Goal: Task Accomplishment & Management: Manage account settings

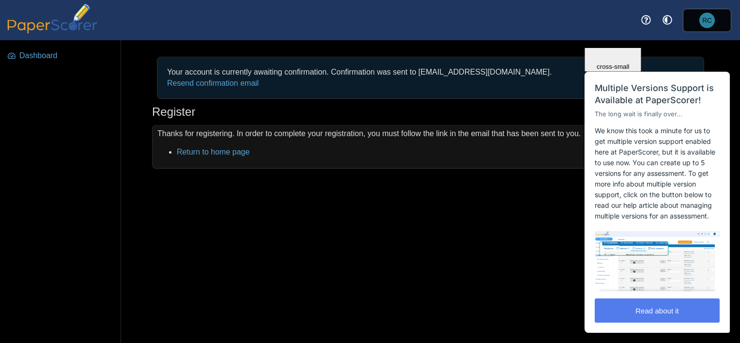
click at [416, 208] on div "Your account is currently awaiting confirmation. Confirmation was sent to cosku…" at bounding box center [430, 191] width 619 height 303
click at [635, 302] on button "Read about it" at bounding box center [657, 310] width 125 height 24
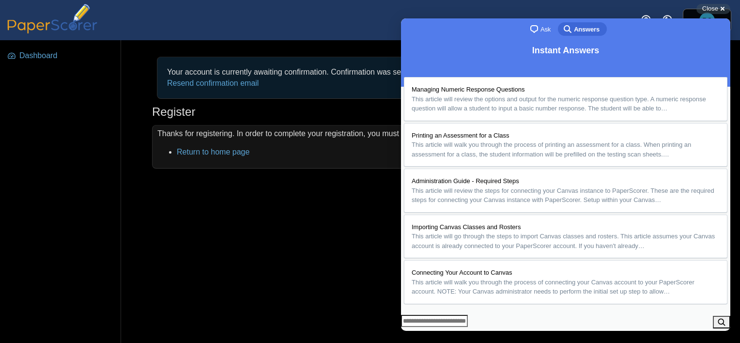
click at [419, 331] on button "Close" at bounding box center [409, 337] width 17 height 13
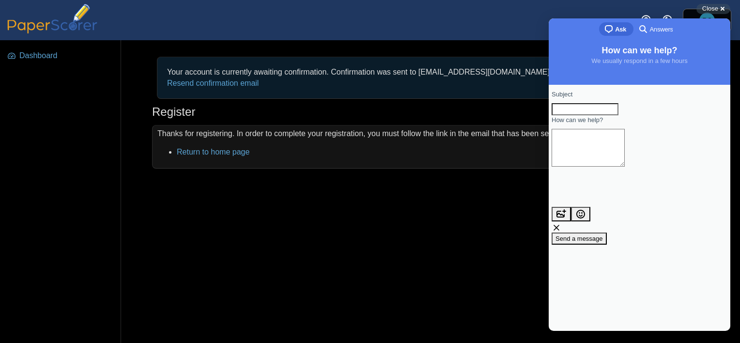
click at [400, 255] on div "Your account is currently awaiting confirmation. Confirmation was sent to cosku…" at bounding box center [430, 191] width 619 height 303
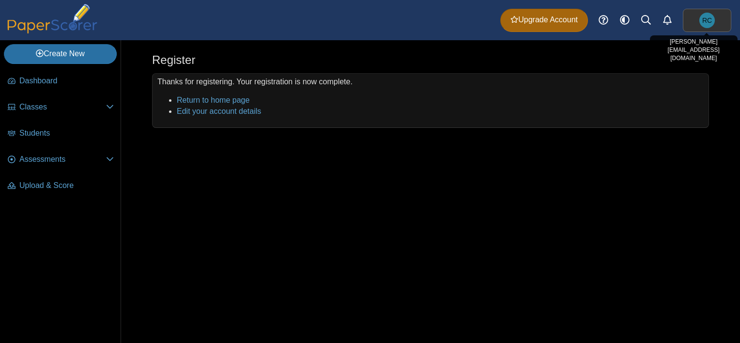
click at [700, 22] on span "RC" at bounding box center [706, 20] width 15 height 15
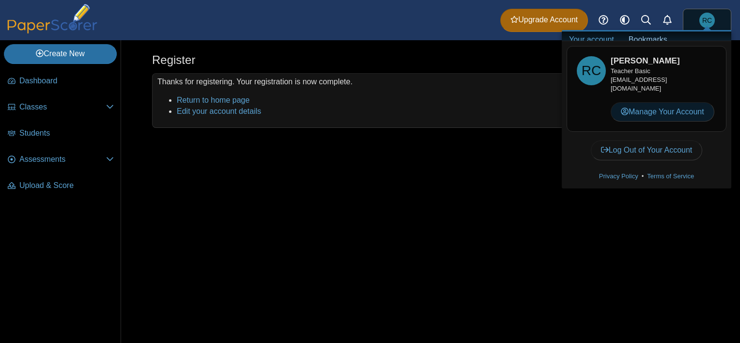
click at [659, 108] on link "Manage Your Account" at bounding box center [663, 111] width 104 height 19
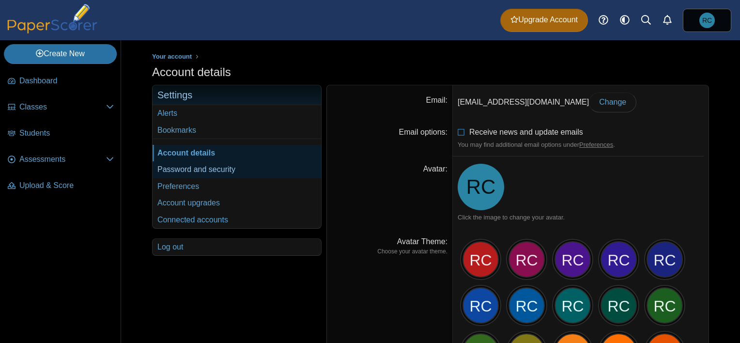
click at [215, 173] on link "Password and security" at bounding box center [237, 169] width 169 height 16
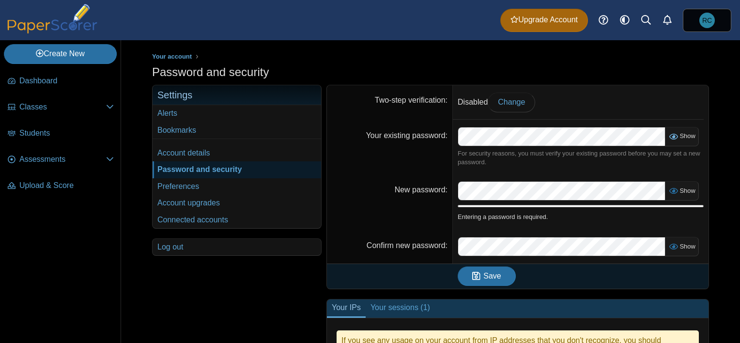
click at [674, 134] on icon at bounding box center [673, 135] width 8 height 7
click at [674, 134] on icon at bounding box center [674, 135] width 8 height 7
click at [55, 52] on link "Create New" at bounding box center [60, 53] width 113 height 19
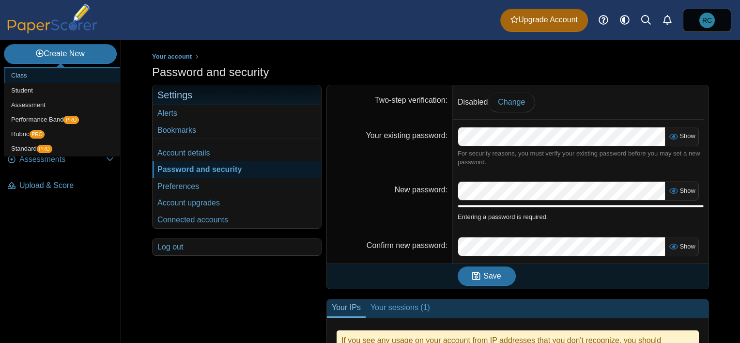
click at [15, 77] on link "Class" at bounding box center [62, 75] width 116 height 15
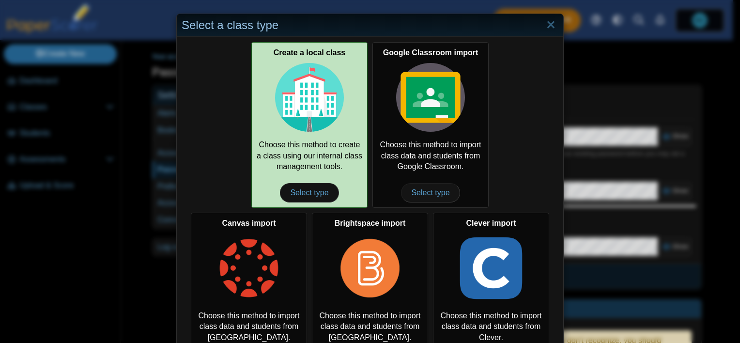
scroll to position [45, 0]
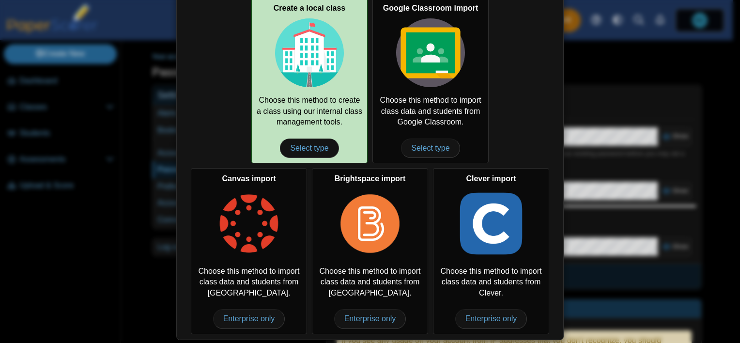
click at [303, 83] on img at bounding box center [309, 52] width 69 height 69
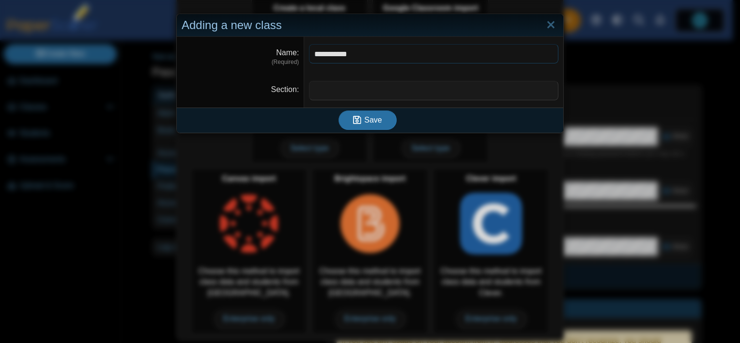
type input "**********"
click at [314, 89] on input "Section" at bounding box center [433, 90] width 249 height 19
type input "***"
click at [364, 119] on span "Save" at bounding box center [372, 120] width 17 height 8
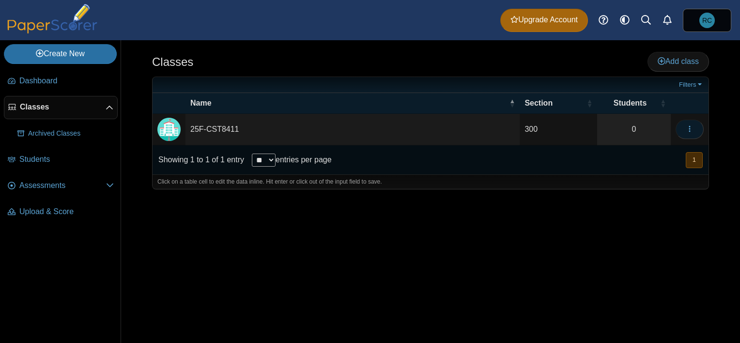
click at [690, 128] on use "button" at bounding box center [689, 129] width 1 height 6
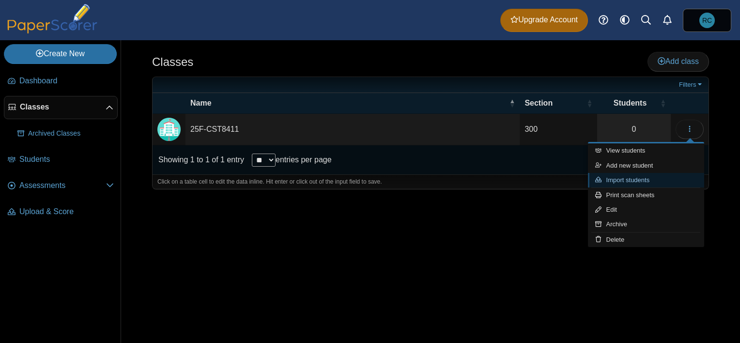
click at [651, 177] on link "Import students" at bounding box center [646, 180] width 116 height 15
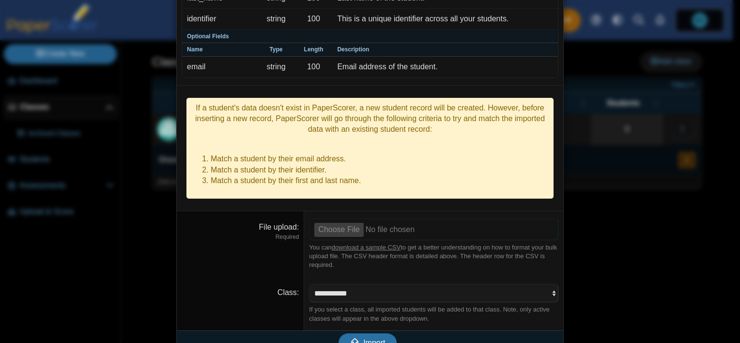
scroll to position [105, 0]
click at [377, 244] on link "download a sample CSV" at bounding box center [366, 247] width 69 height 7
click at [327, 218] on input "File upload" at bounding box center [433, 228] width 249 height 21
type input "**********"
click at [375, 333] on button "Import" at bounding box center [367, 342] width 58 height 19
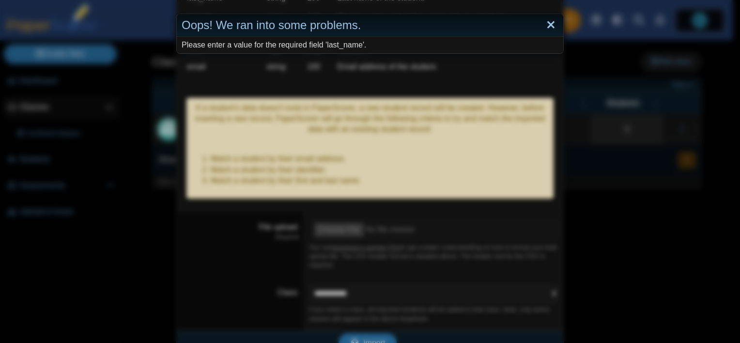
click at [546, 28] on link "Close" at bounding box center [550, 25] width 15 height 16
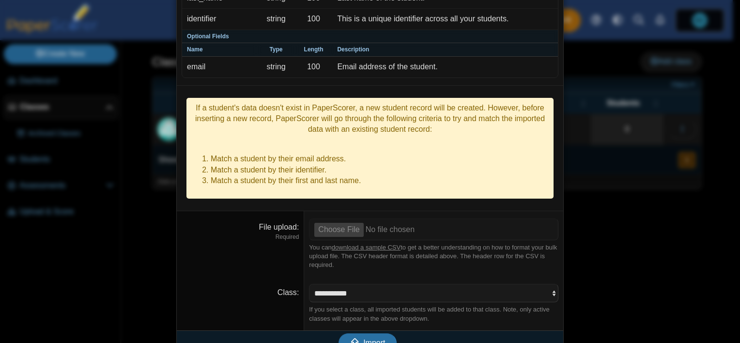
click at [360, 244] on link "download a sample CSV" at bounding box center [366, 247] width 69 height 7
click at [125, 266] on div "Bulk import students Required Fields Name Type Length Description first_name st…" at bounding box center [370, 171] width 740 height 343
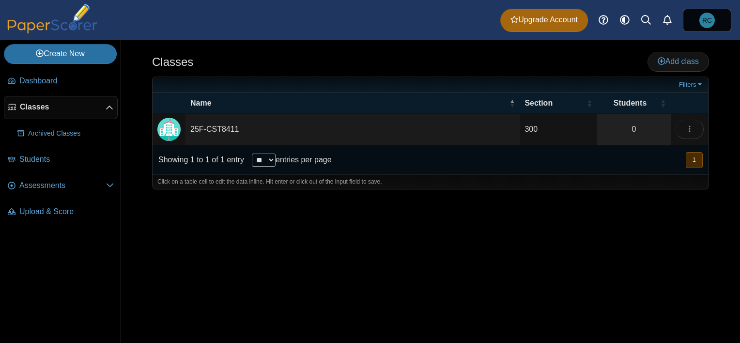
click at [211, 128] on td "25F-CST8411" at bounding box center [352, 129] width 334 height 31
click at [338, 273] on div "Classes Add class Filters 300 0" at bounding box center [430, 191] width 619 height 303
click at [43, 161] on span "Students" at bounding box center [66, 159] width 94 height 11
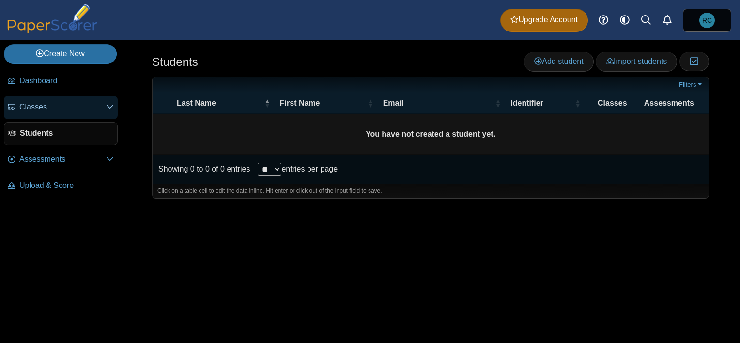
click at [39, 107] on span "Classes" at bounding box center [62, 107] width 87 height 11
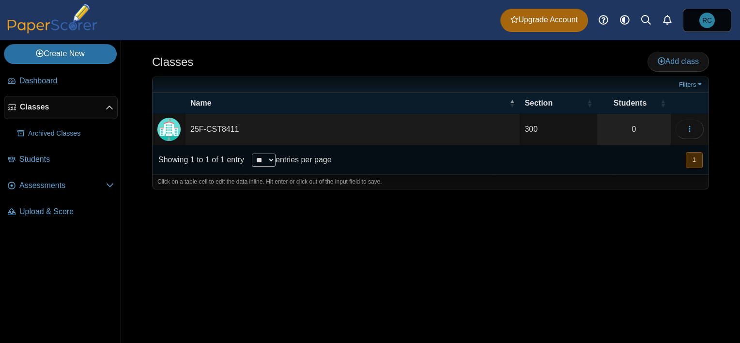
click at [192, 128] on td "25F-CST8411" at bounding box center [352, 129] width 334 height 31
click at [642, 131] on link "0" at bounding box center [634, 129] width 74 height 31
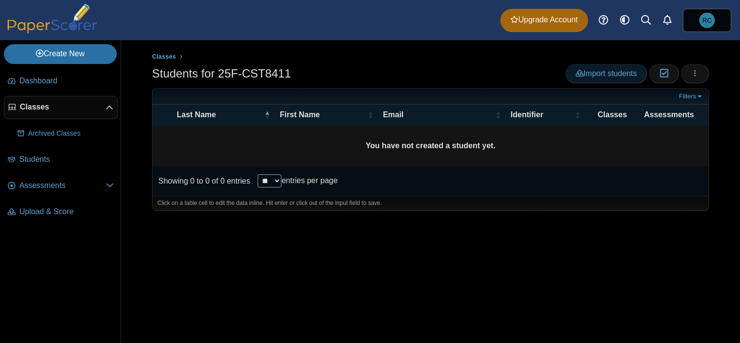
click at [604, 75] on span "Import students" at bounding box center [606, 73] width 61 height 8
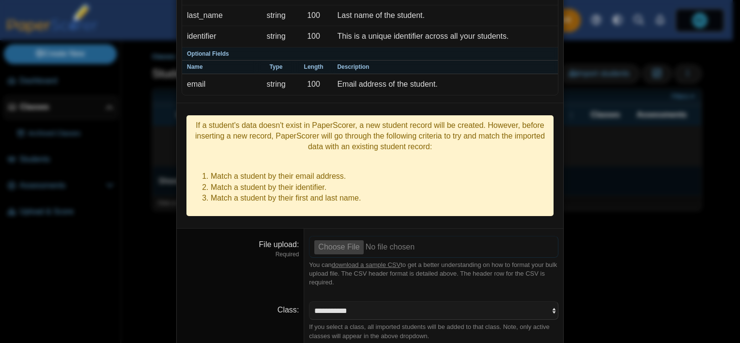
scroll to position [105, 0]
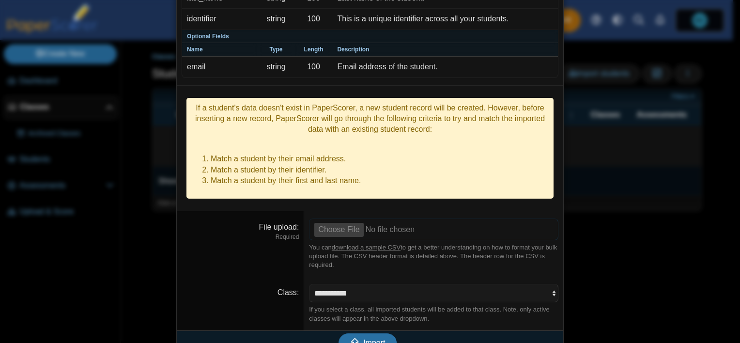
click at [338, 218] on input "File upload" at bounding box center [433, 228] width 249 height 21
type input "**********"
click at [363, 338] on span "Import" at bounding box center [374, 342] width 22 height 8
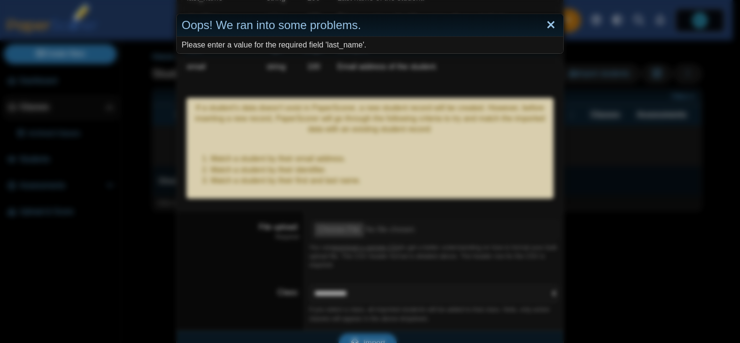
click at [544, 25] on link "Close" at bounding box center [550, 25] width 15 height 16
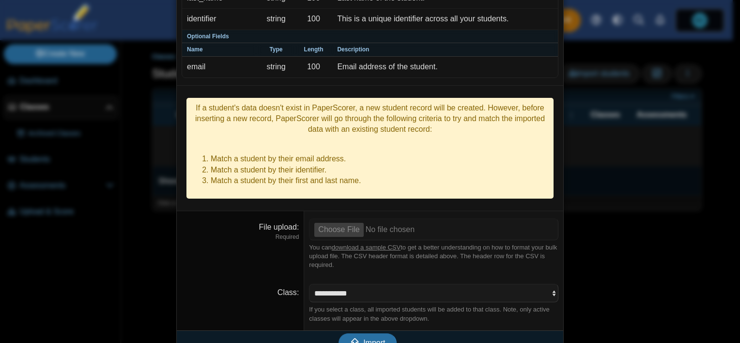
click at [609, 191] on div "Bulk import students Required Fields Name Type Length Description first_name st…" at bounding box center [370, 171] width 740 height 343
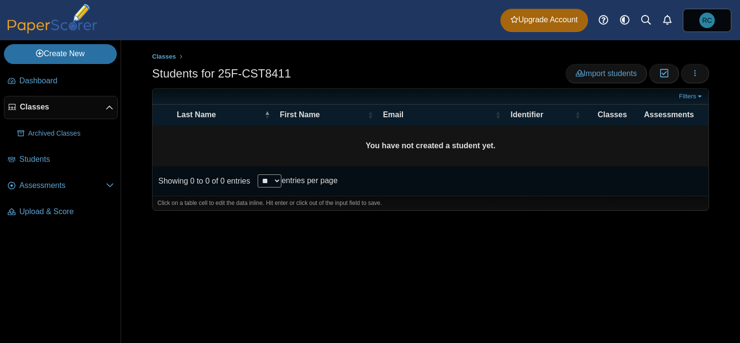
click at [129, 296] on div "Classes Students for 25F-CST8411 Import students Moderation 0 Loading…" at bounding box center [430, 191] width 619 height 303
click at [596, 74] on span "Import students" at bounding box center [606, 73] width 61 height 8
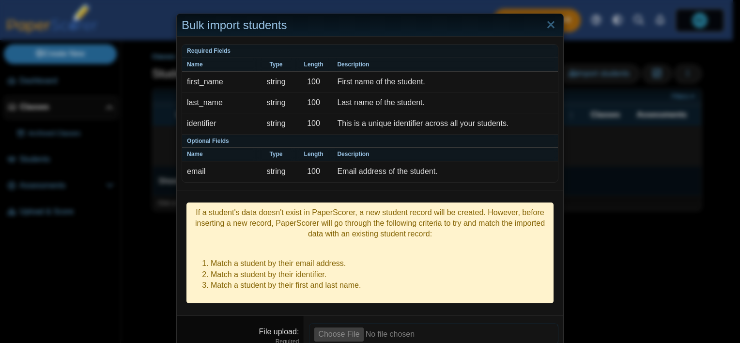
click at [349, 323] on input "File upload" at bounding box center [433, 333] width 249 height 21
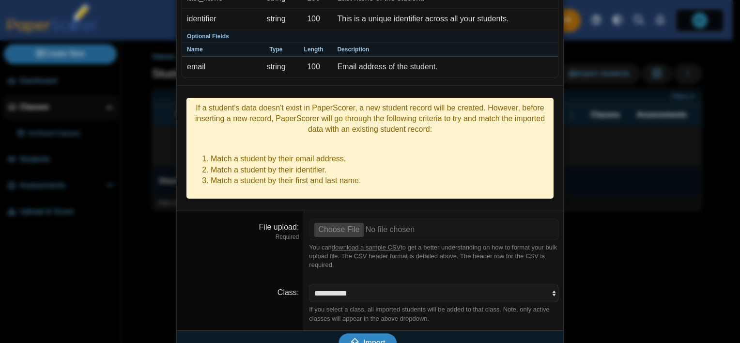
click at [370, 338] on span "Import" at bounding box center [374, 342] width 22 height 8
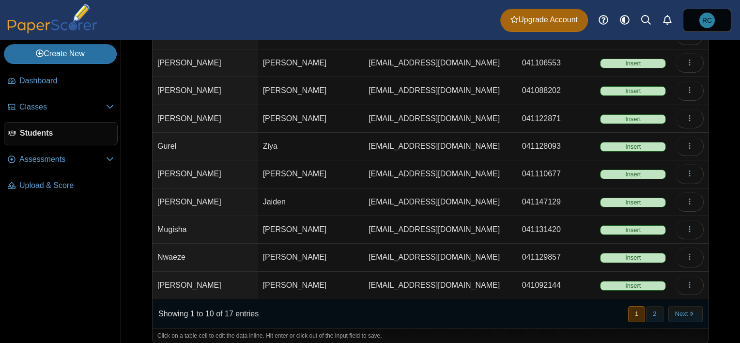
scroll to position [108, 0]
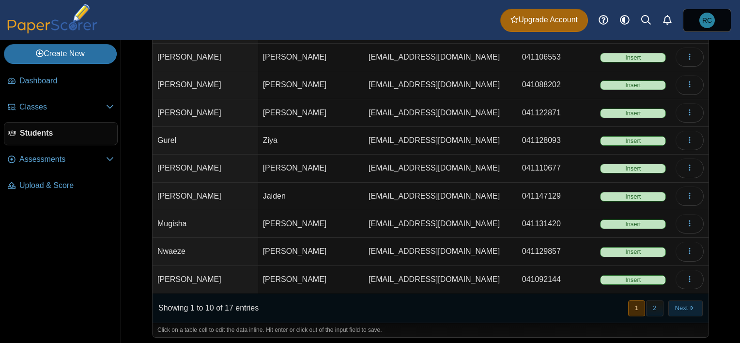
click at [671, 304] on button "Next" at bounding box center [685, 308] width 34 height 16
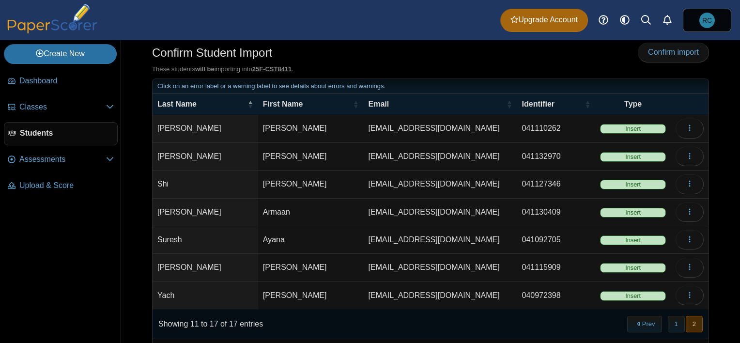
scroll to position [0, 0]
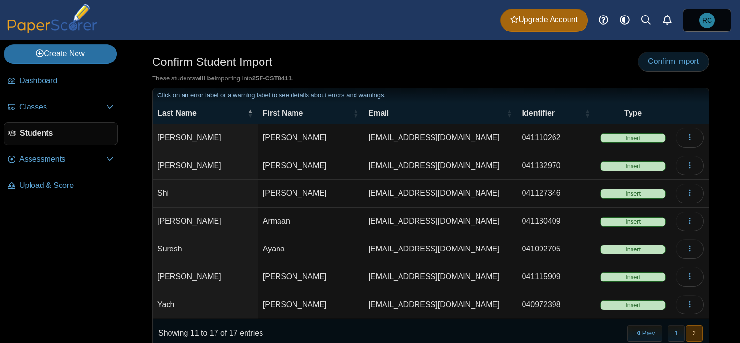
click at [677, 66] on link "Confirm import" at bounding box center [673, 61] width 71 height 19
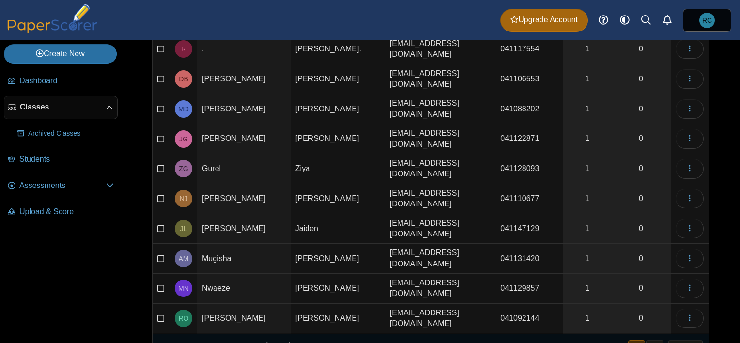
scroll to position [122, 0]
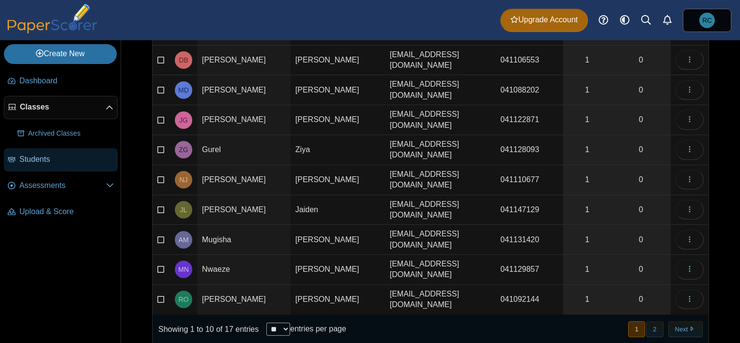
click at [37, 161] on span "Students" at bounding box center [66, 159] width 94 height 11
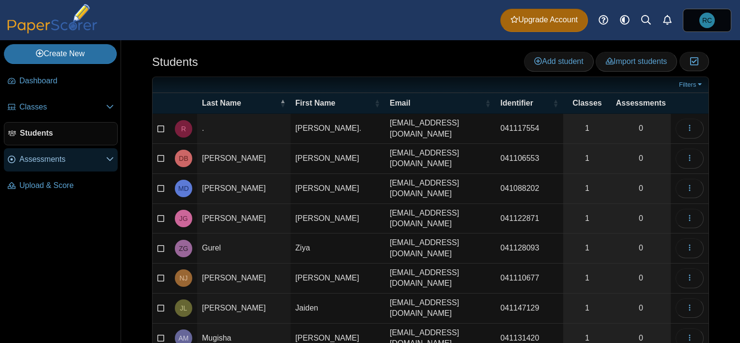
click at [55, 156] on span "Assessments" at bounding box center [62, 159] width 87 height 11
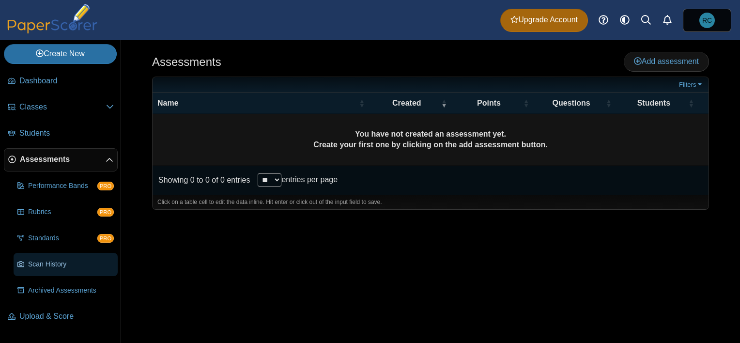
click at [53, 263] on span "Scan History" at bounding box center [71, 265] width 86 height 10
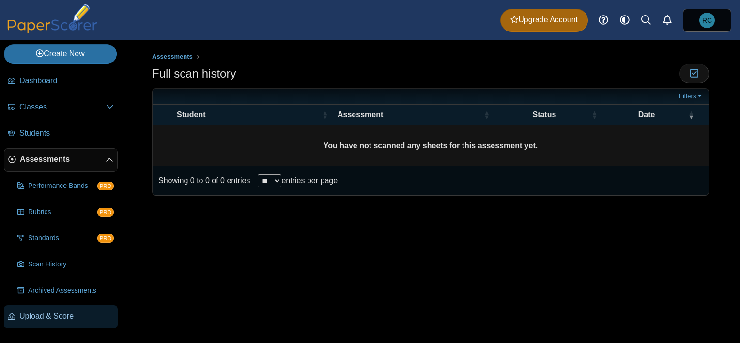
click at [29, 312] on span "Upload & Score" at bounding box center [66, 316] width 94 height 11
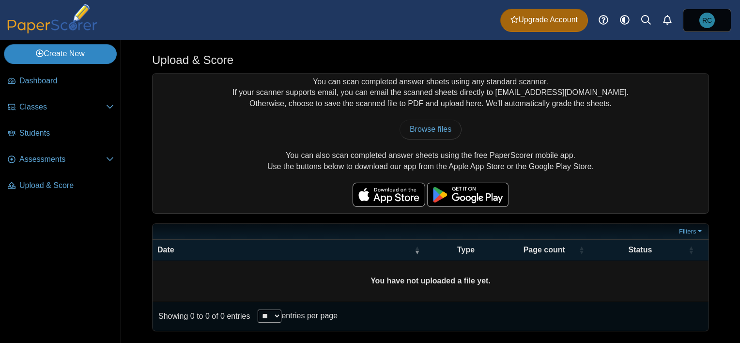
click at [52, 51] on link "Create New" at bounding box center [60, 53] width 113 height 19
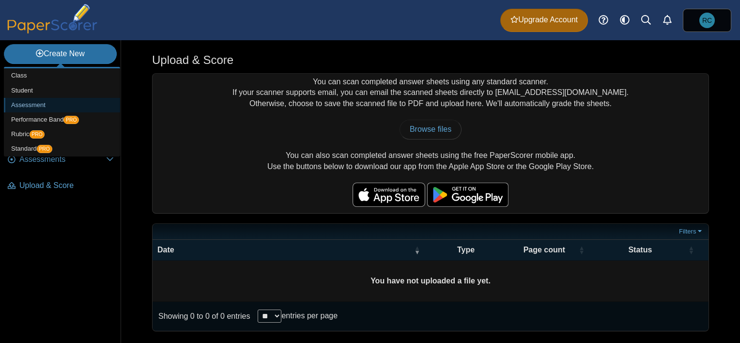
click at [37, 103] on link "Assessment" at bounding box center [62, 105] width 116 height 15
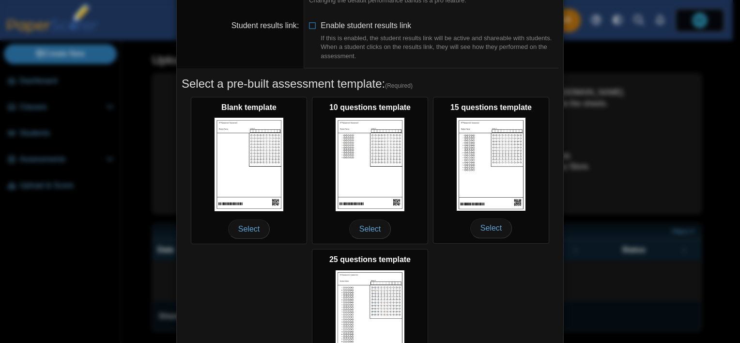
scroll to position [91, 0]
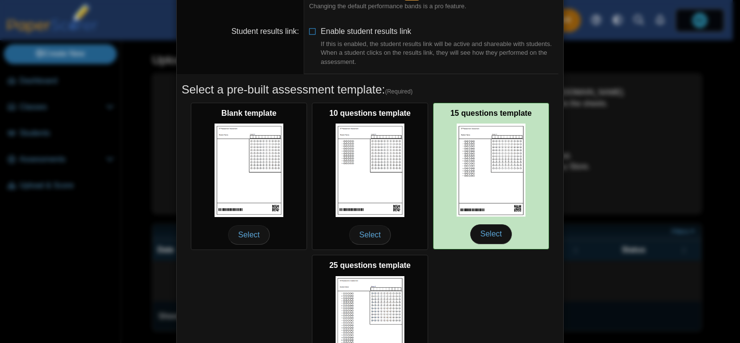
click at [488, 179] on img at bounding box center [491, 169] width 69 height 93
click at [484, 229] on span "Select" at bounding box center [491, 233] width 42 height 19
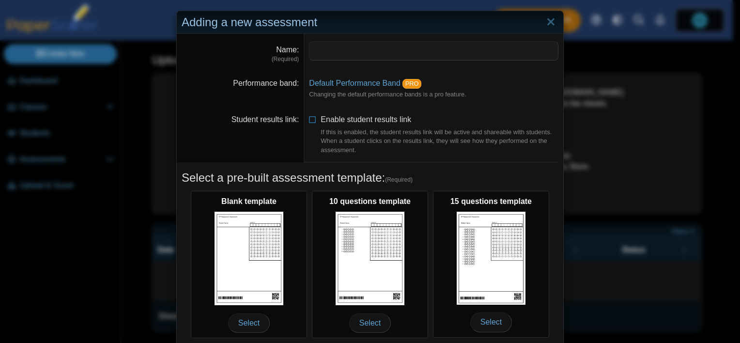
scroll to position [0, 0]
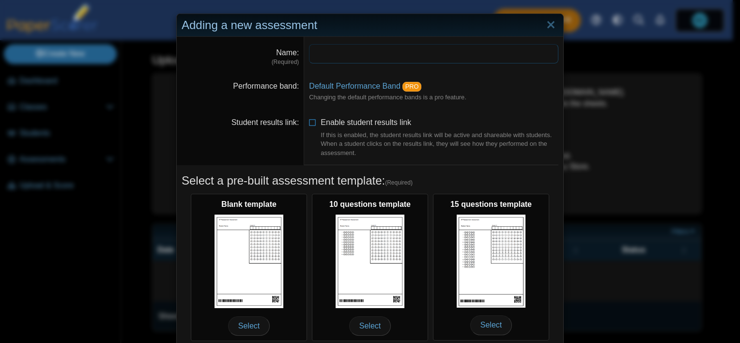
click at [359, 47] on input "Name" at bounding box center [433, 53] width 249 height 19
click at [374, 48] on input "**********" at bounding box center [433, 53] width 249 height 19
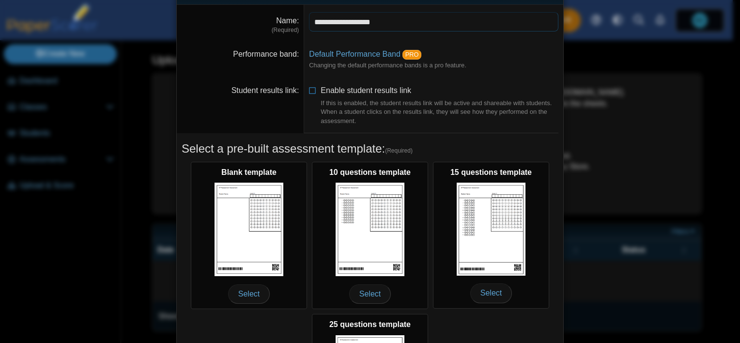
scroll to position [48, 0]
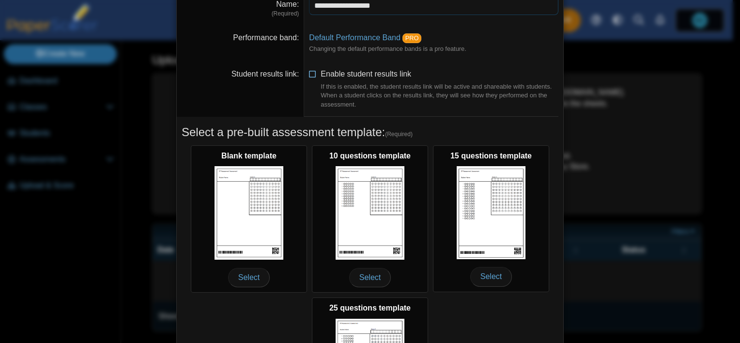
type input "**********"
click at [309, 76] on icon at bounding box center [313, 72] width 8 height 7
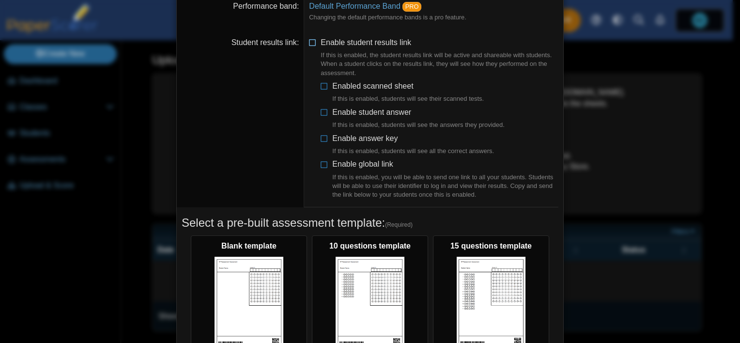
scroll to position [97, 0]
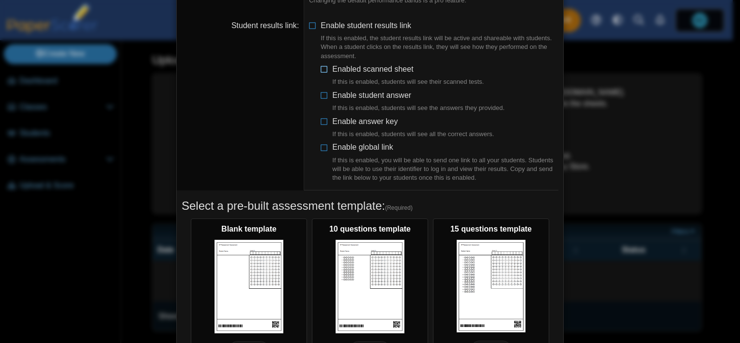
click at [322, 71] on icon at bounding box center [325, 67] width 8 height 7
click at [321, 91] on icon at bounding box center [325, 93] width 8 height 7
click at [323, 120] on icon at bounding box center [325, 119] width 8 height 7
click at [321, 145] on icon at bounding box center [325, 145] width 8 height 7
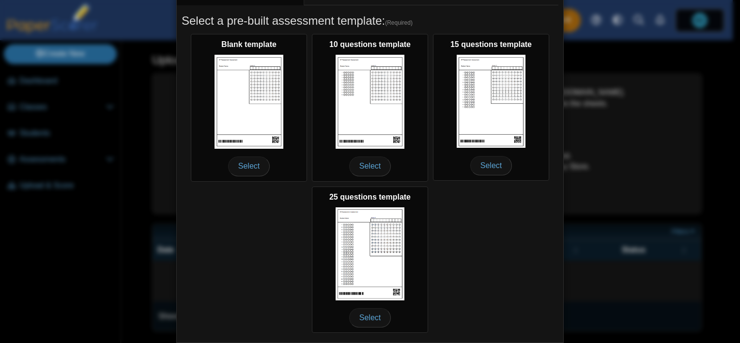
scroll to position [332, 0]
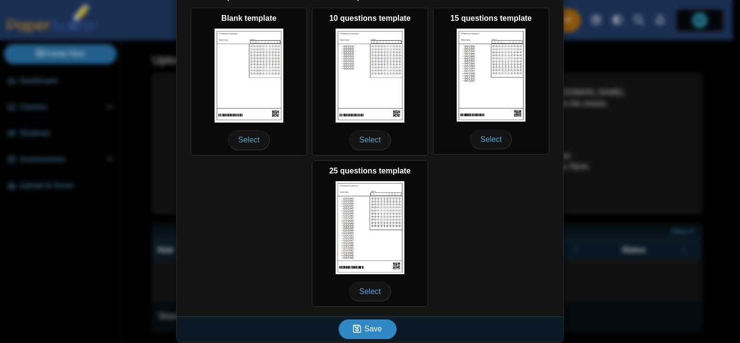
click at [382, 323] on button "Save" at bounding box center [367, 328] width 58 height 19
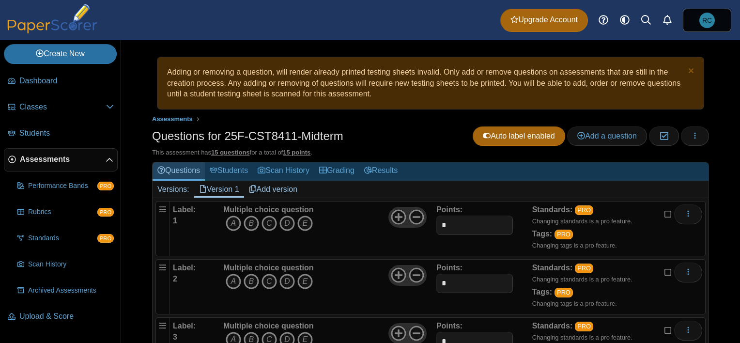
click at [190, 173] on link "Questions" at bounding box center [179, 171] width 52 height 18
click at [240, 174] on link "Students" at bounding box center [229, 171] width 48 height 18
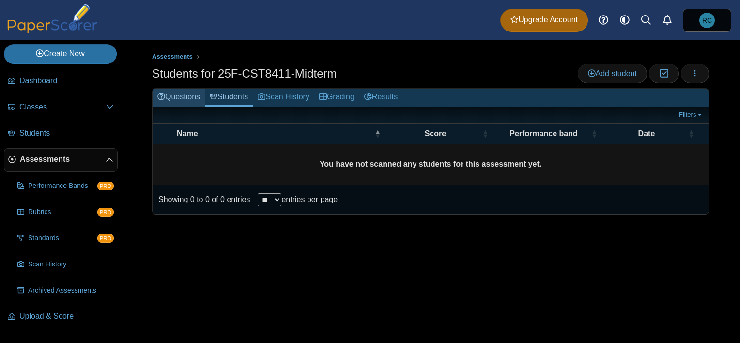
click at [172, 96] on link "Questions" at bounding box center [179, 98] width 52 height 18
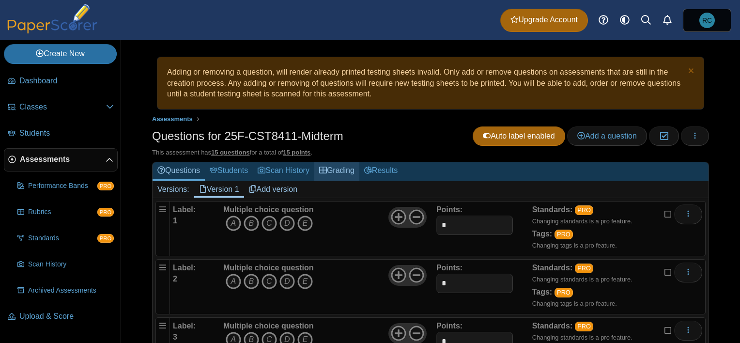
click at [343, 171] on link "Grading" at bounding box center [336, 171] width 45 height 18
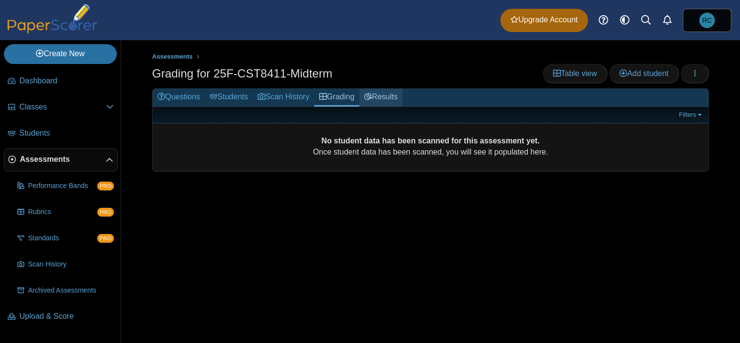
click at [386, 98] on link "Results" at bounding box center [380, 98] width 43 height 18
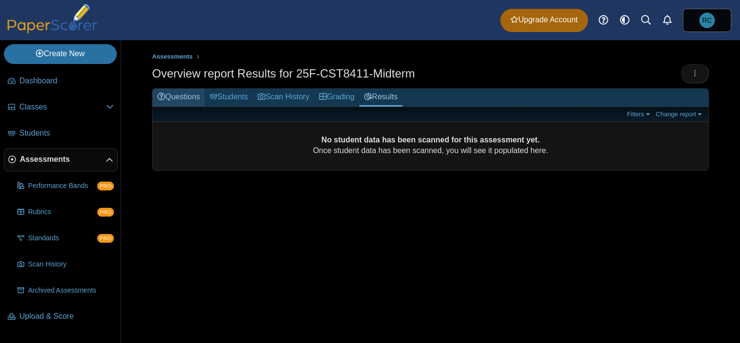
click at [176, 91] on link "Questions" at bounding box center [179, 98] width 52 height 18
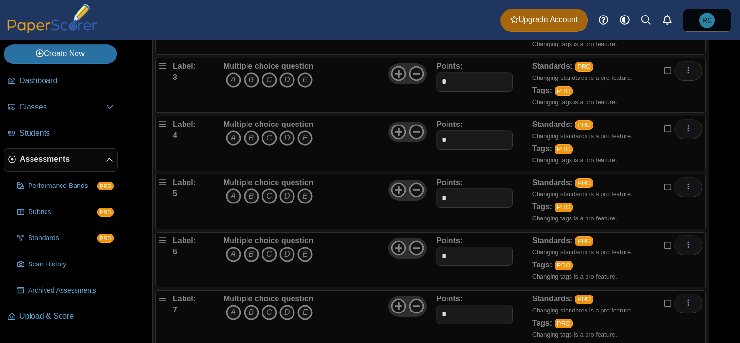
scroll to position [67, 0]
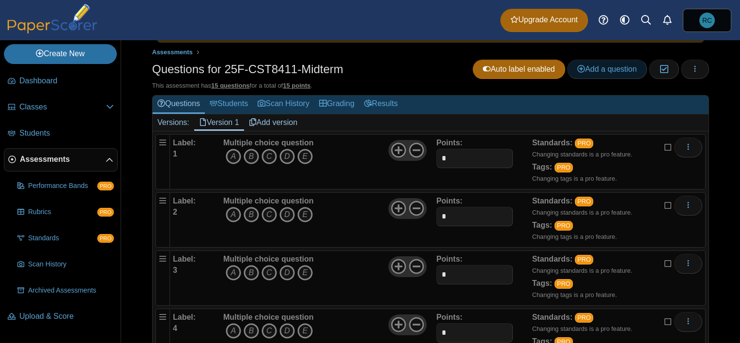
click at [597, 71] on span "Add a question" at bounding box center [607, 69] width 60 height 8
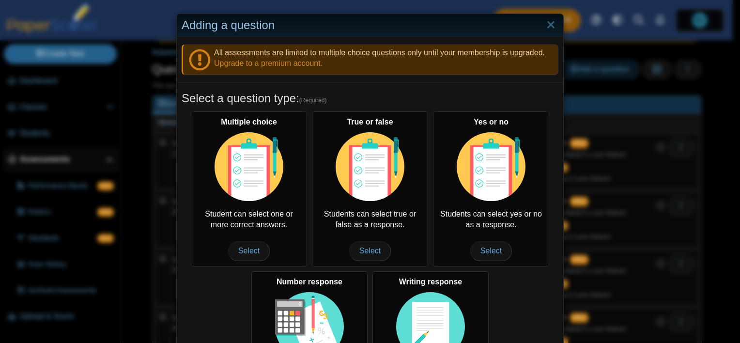
scroll to position [0, 0]
click at [544, 26] on link "Close" at bounding box center [550, 25] width 15 height 16
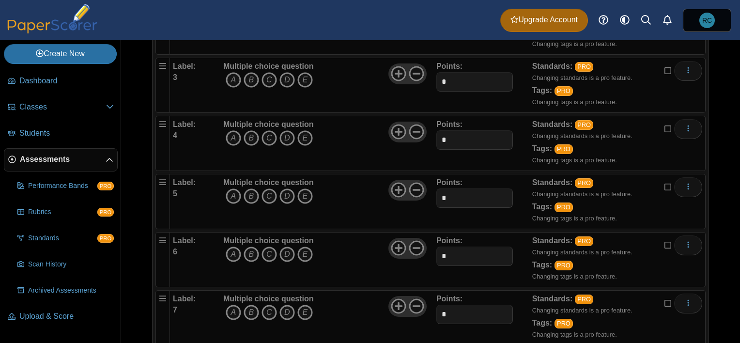
scroll to position [67, 0]
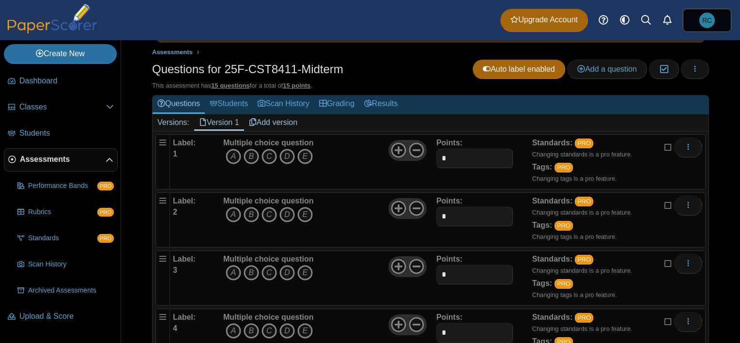
click at [229, 119] on link "Version 1" at bounding box center [219, 122] width 50 height 16
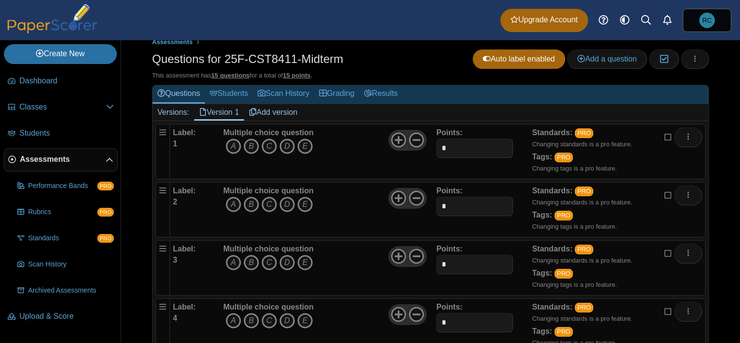
scroll to position [97, 0]
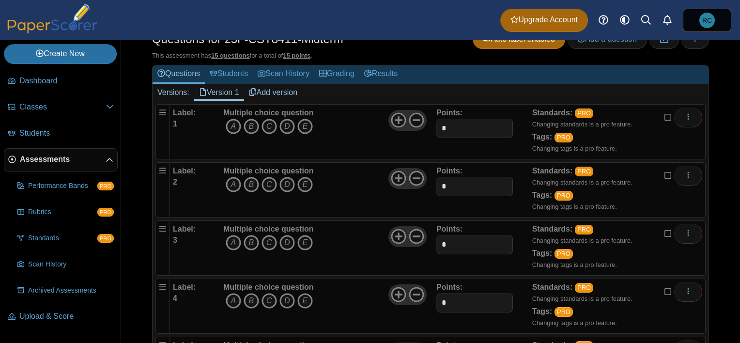
click at [293, 92] on link "Add version" at bounding box center [273, 92] width 59 height 16
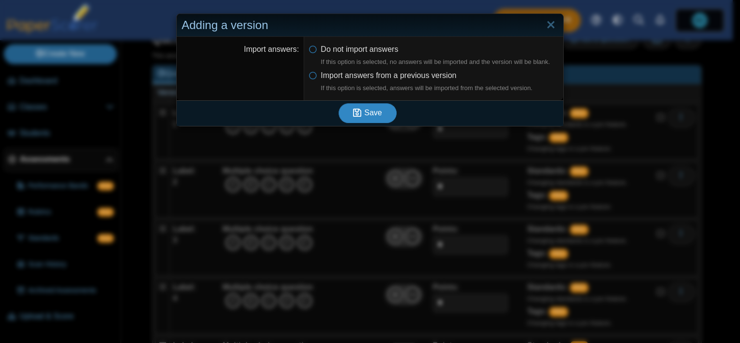
click at [370, 114] on span "Save" at bounding box center [372, 112] width 17 height 8
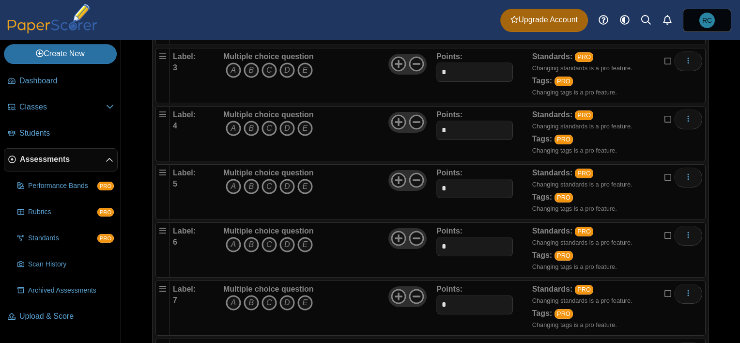
scroll to position [48, 0]
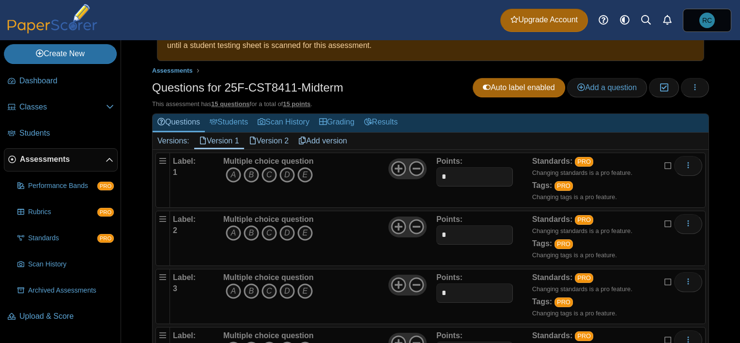
click at [281, 138] on link "Version 2" at bounding box center [269, 141] width 50 height 16
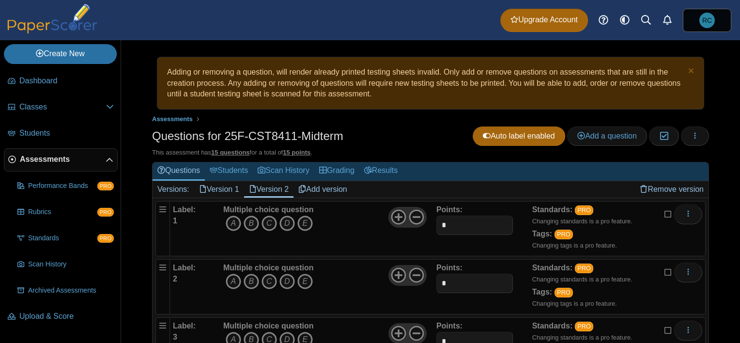
click at [232, 192] on link "Version 1" at bounding box center [219, 189] width 50 height 16
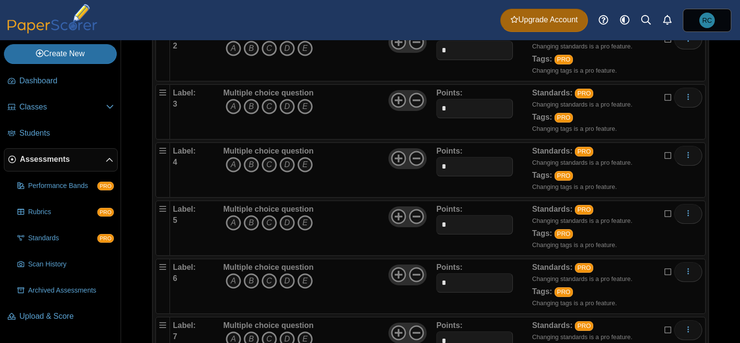
scroll to position [67, 0]
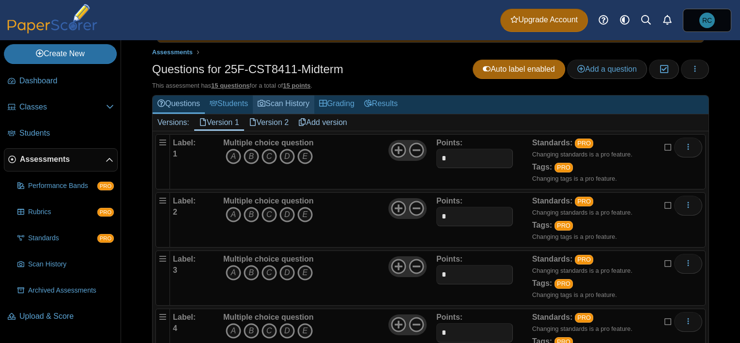
click at [292, 106] on link "Scan History" at bounding box center [284, 104] width 62 height 18
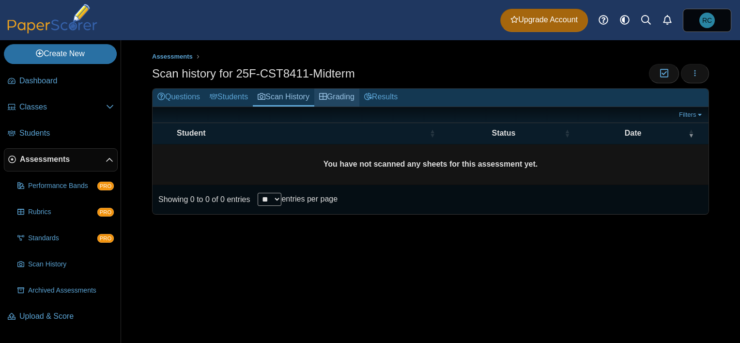
click at [339, 96] on link "Grading" at bounding box center [336, 98] width 45 height 18
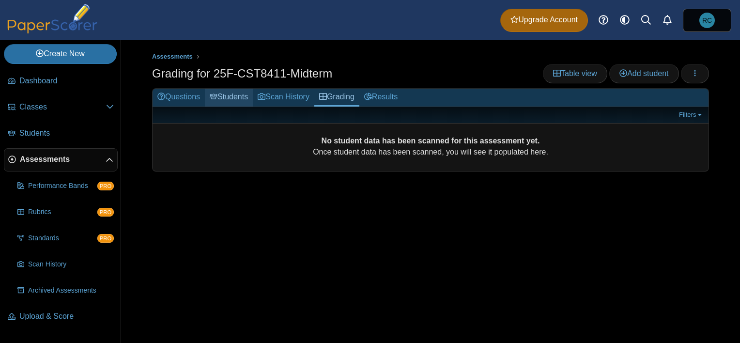
click at [242, 94] on link "Students" at bounding box center [229, 98] width 48 height 18
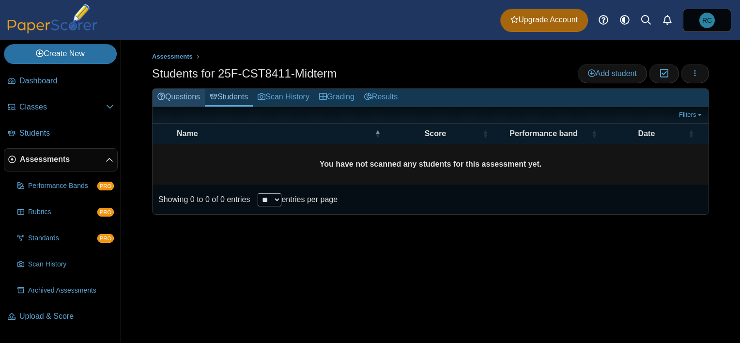
click at [170, 95] on link "Questions" at bounding box center [179, 98] width 52 height 18
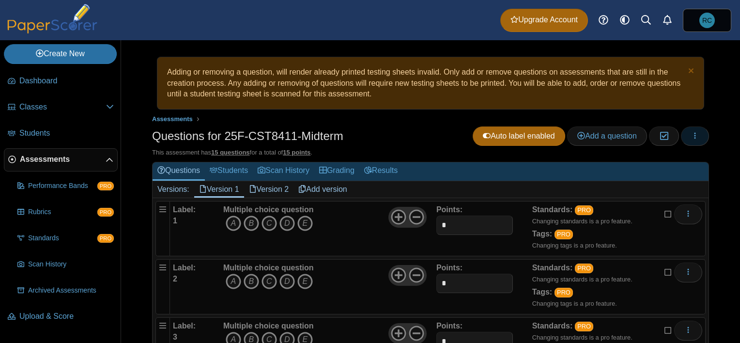
click at [691, 138] on icon "button" at bounding box center [695, 136] width 8 height 8
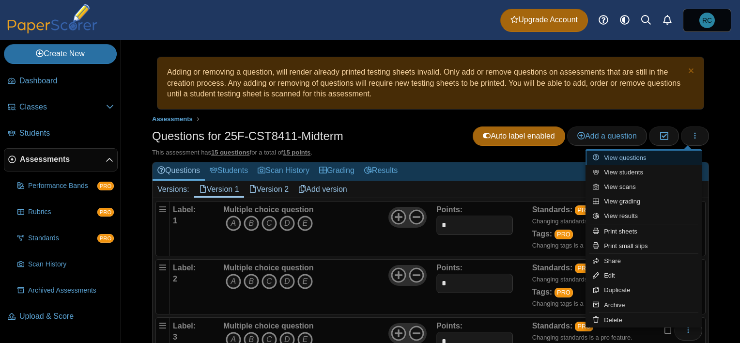
click at [655, 154] on link "View questions" at bounding box center [643, 158] width 116 height 15
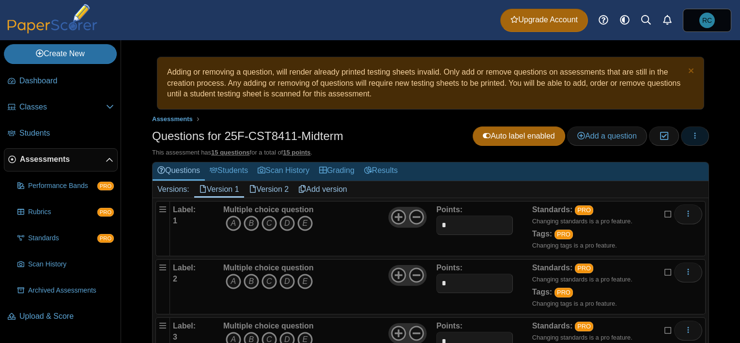
click at [691, 135] on icon "button" at bounding box center [695, 136] width 8 height 8
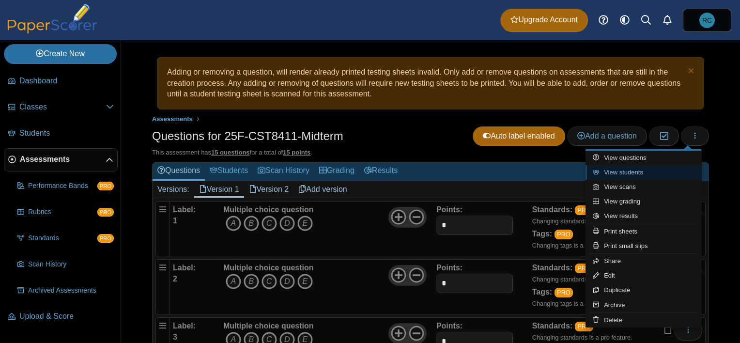
click at [661, 168] on link "View students" at bounding box center [643, 172] width 116 height 15
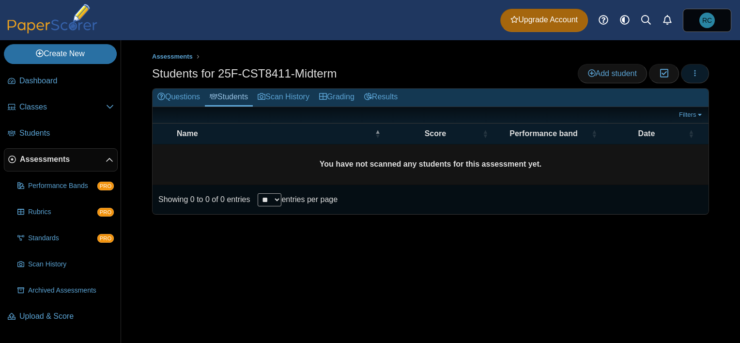
click at [697, 77] on button "button" at bounding box center [695, 73] width 28 height 19
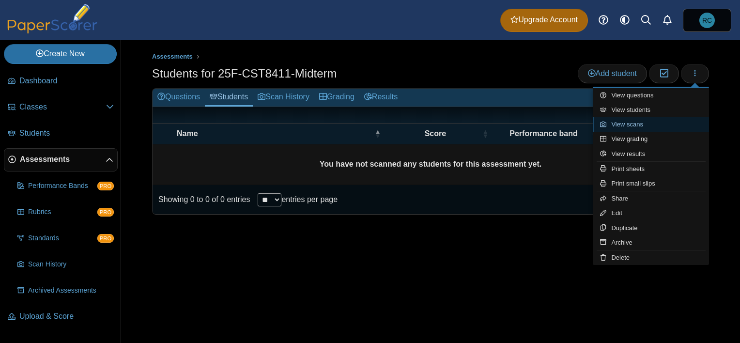
click at [678, 122] on link "View scans" at bounding box center [651, 124] width 116 height 15
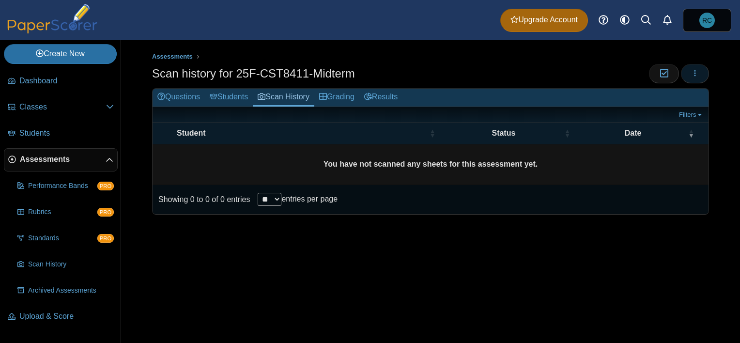
click at [699, 70] on button "button" at bounding box center [695, 73] width 28 height 19
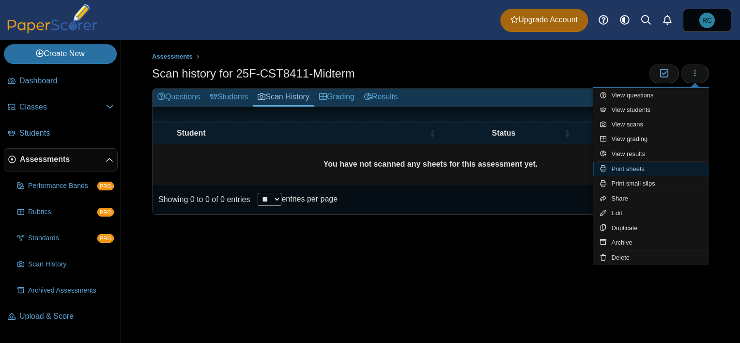
click at [657, 166] on link "Print sheets" at bounding box center [651, 169] width 116 height 15
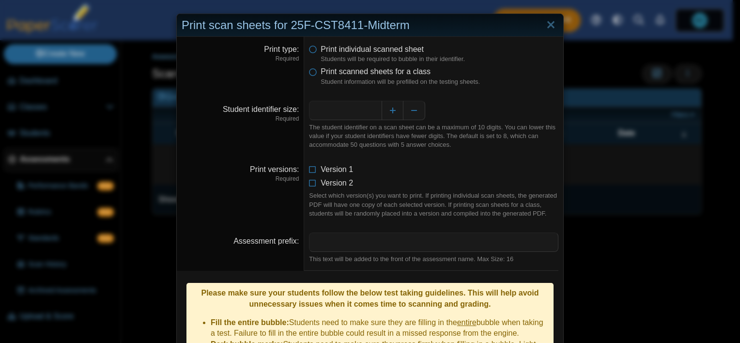
click at [309, 173] on li "Version 1" at bounding box center [433, 169] width 249 height 11
click at [309, 171] on icon at bounding box center [313, 167] width 8 height 7
click at [309, 179] on icon at bounding box center [313, 181] width 8 height 7
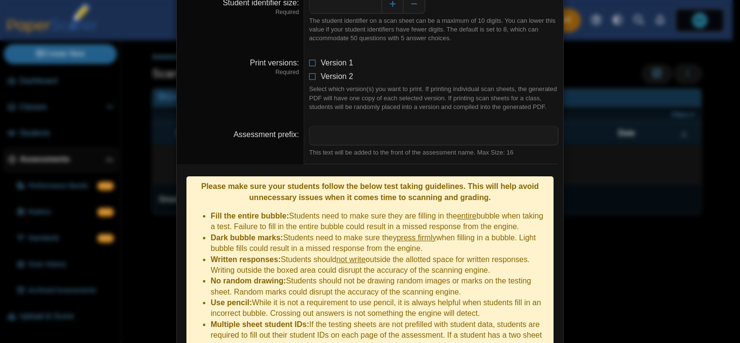
scroll to position [154, 0]
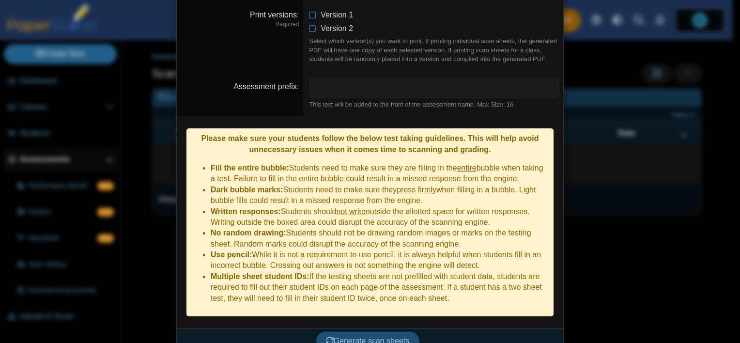
click at [385, 337] on span "Generate scan sheets" at bounding box center [368, 341] width 84 height 8
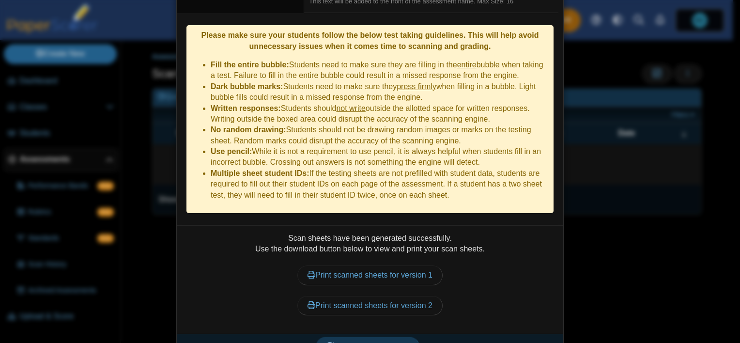
scroll to position [262, 0]
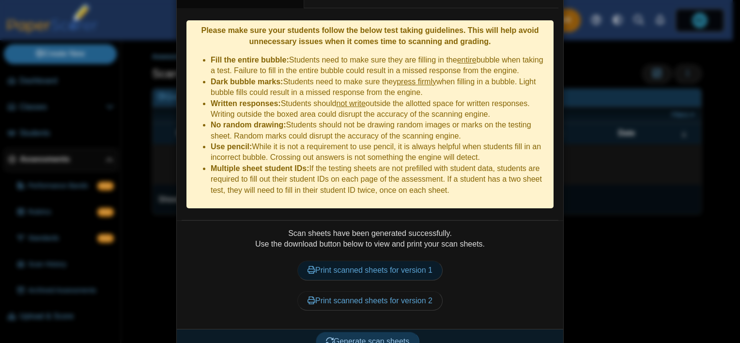
click at [416, 261] on link "Print scanned sheets for version 1" at bounding box center [369, 270] width 145 height 19
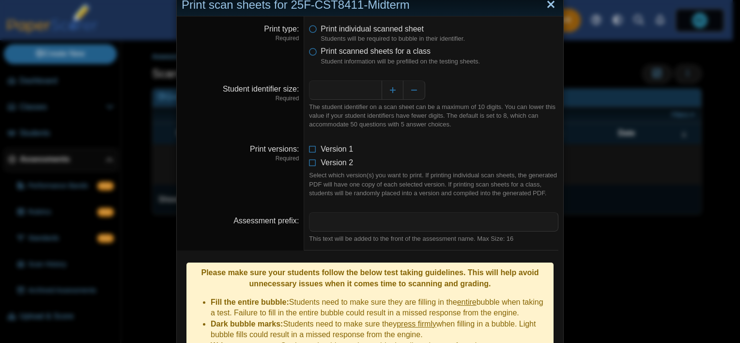
click at [545, 5] on link "Close" at bounding box center [550, 5] width 15 height 16
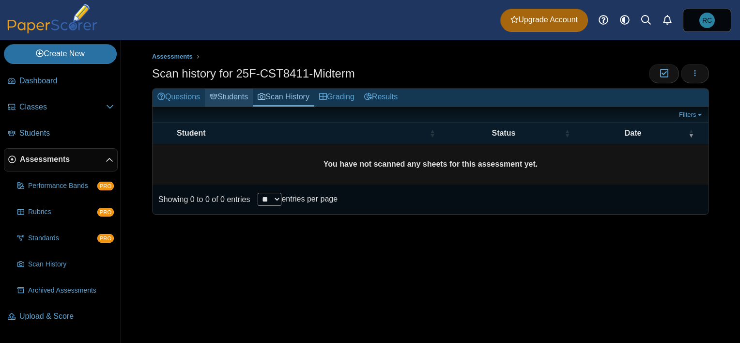
click at [240, 95] on link "Students" at bounding box center [229, 98] width 48 height 18
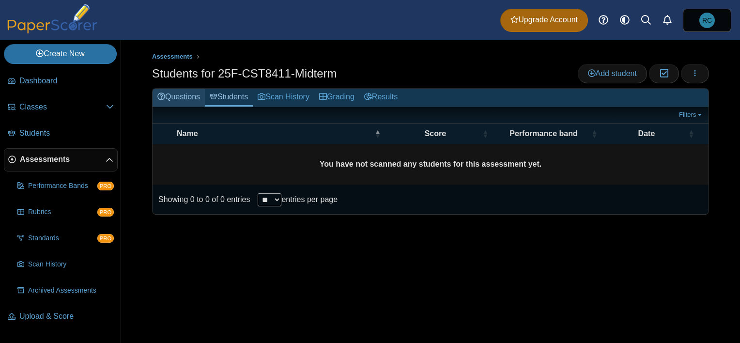
click at [171, 94] on link "Questions" at bounding box center [179, 98] width 52 height 18
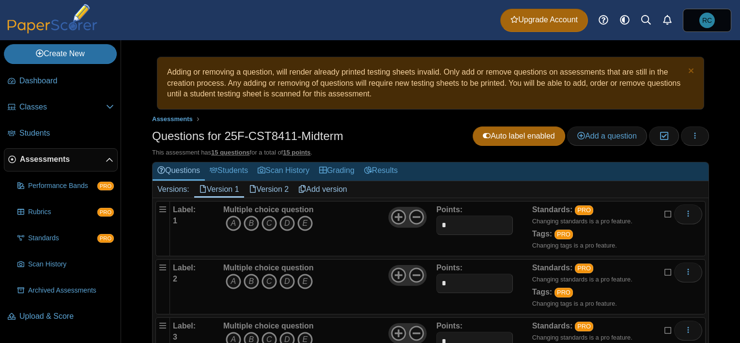
click at [287, 188] on link "Version 2" at bounding box center [269, 189] width 50 height 16
click at [388, 173] on link "Results" at bounding box center [380, 171] width 43 height 18
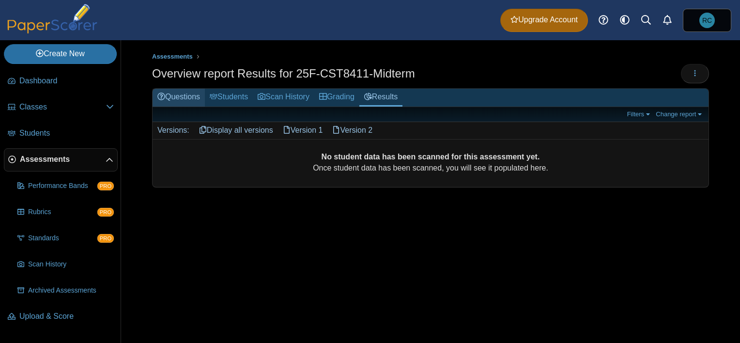
click at [174, 95] on link "Questions" at bounding box center [179, 98] width 52 height 18
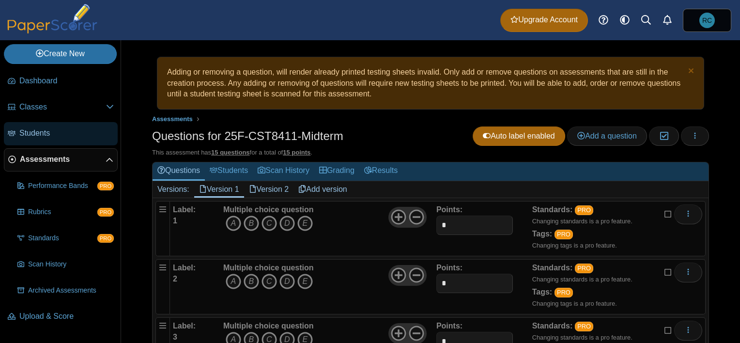
click at [33, 134] on span "Students" at bounding box center [66, 133] width 94 height 11
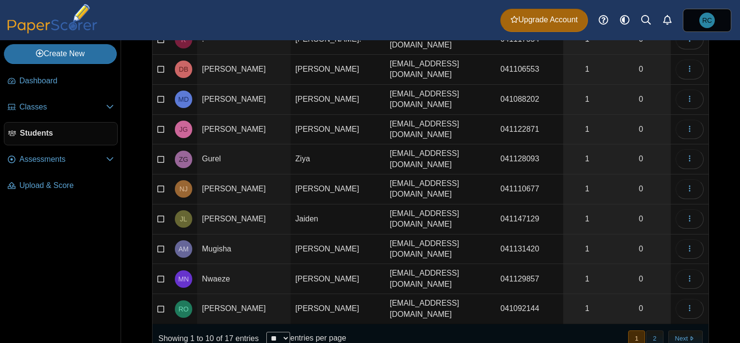
scroll to position [99, 0]
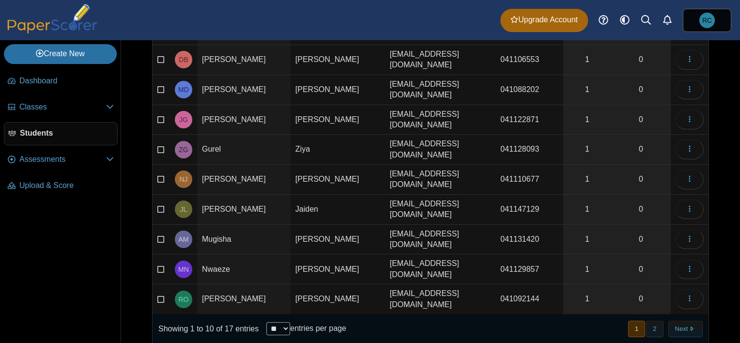
click at [279, 314] on div "Showing 1 to 10 of 17 entries ** ** ** *** entries per page" at bounding box center [250, 328] width 194 height 29
click at [280, 322] on select "** ** ** ***" at bounding box center [278, 328] width 24 height 13
select select "**"
click at [266, 322] on select "** ** ** ***" at bounding box center [278, 328] width 24 height 13
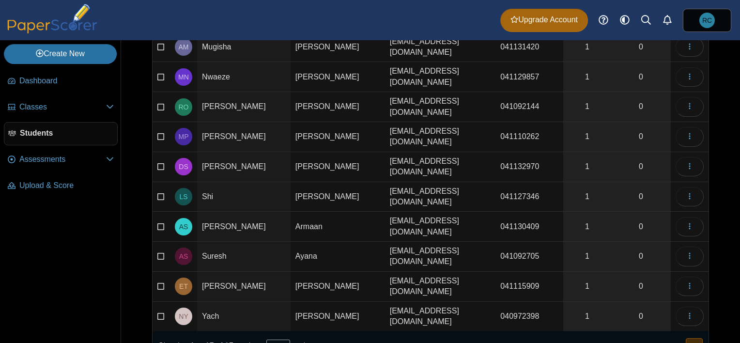
scroll to position [0, 0]
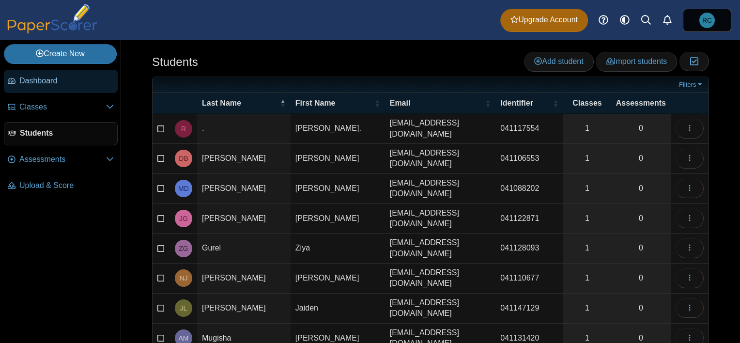
click at [36, 79] on span "Dashboard" at bounding box center [66, 81] width 94 height 11
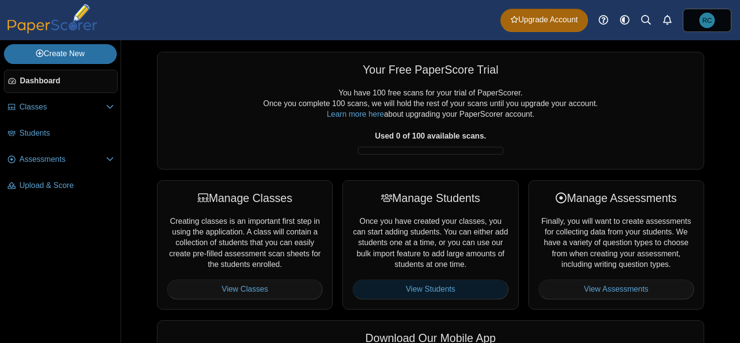
click at [420, 290] on link "View Students" at bounding box center [430, 288] width 155 height 19
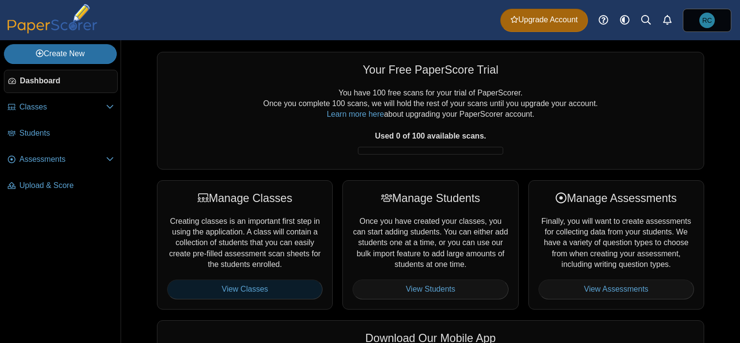
click at [229, 284] on link "View Classes" at bounding box center [244, 288] width 155 height 19
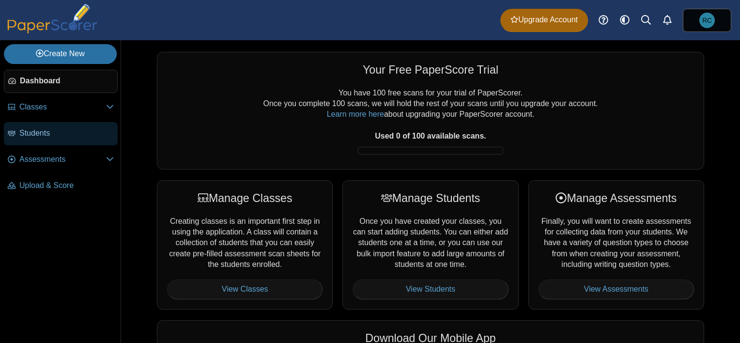
click at [45, 136] on span "Students" at bounding box center [66, 133] width 94 height 11
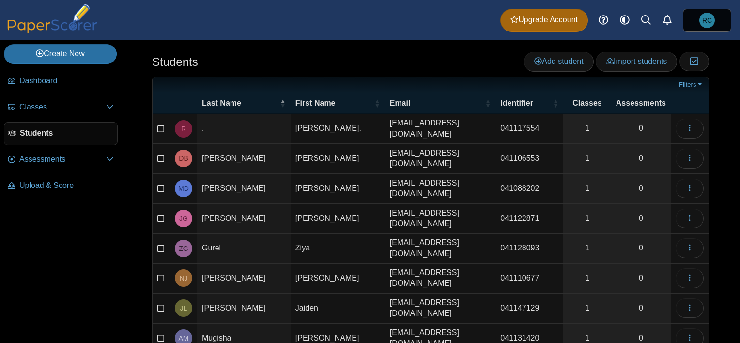
click at [590, 103] on span "Classes" at bounding box center [587, 103] width 38 height 11
click at [32, 108] on span "Classes" at bounding box center [62, 107] width 87 height 11
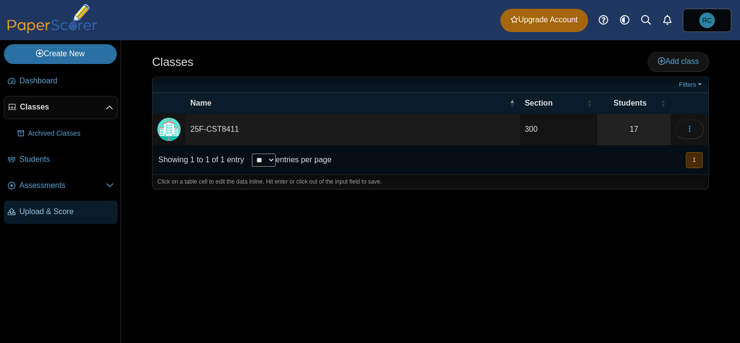
click at [57, 212] on span "Upload & Score" at bounding box center [66, 211] width 94 height 11
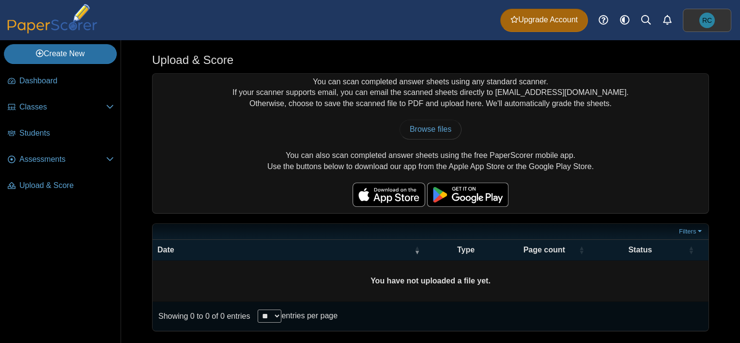
click at [703, 21] on span "RC" at bounding box center [707, 20] width 10 height 7
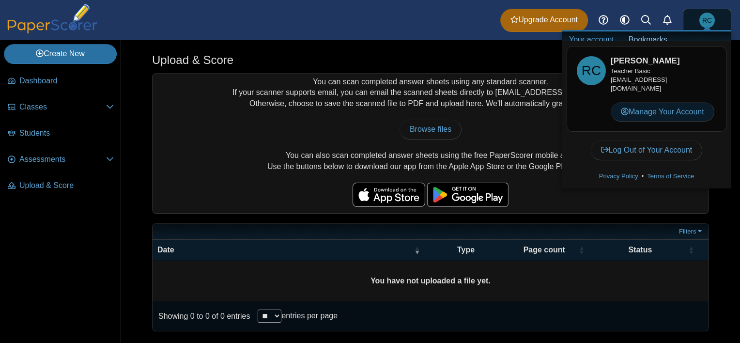
click at [668, 111] on link "Manage Your Account" at bounding box center [663, 111] width 104 height 19
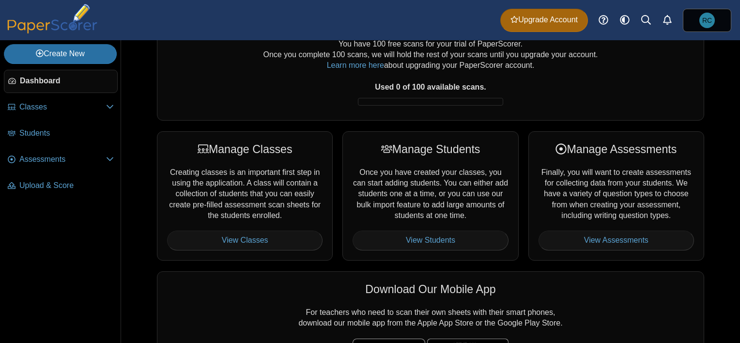
scroll to position [48, 0]
click at [281, 243] on link "View Classes" at bounding box center [244, 240] width 155 height 19
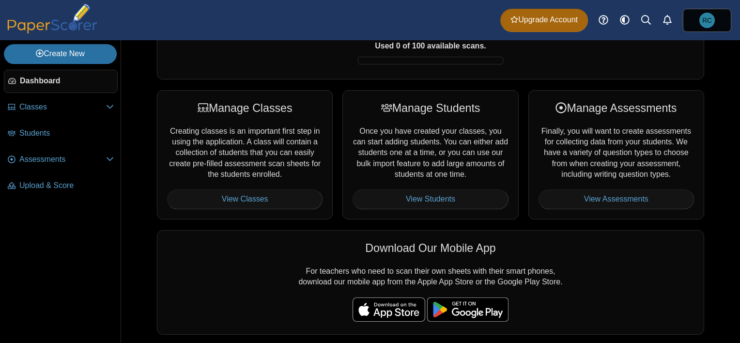
scroll to position [97, 0]
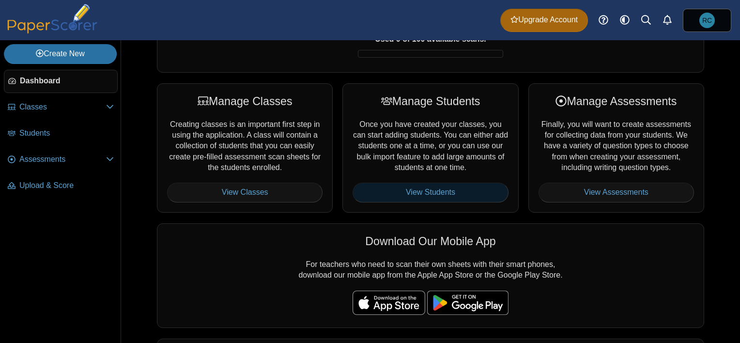
click at [424, 189] on link "View Students" at bounding box center [430, 192] width 155 height 19
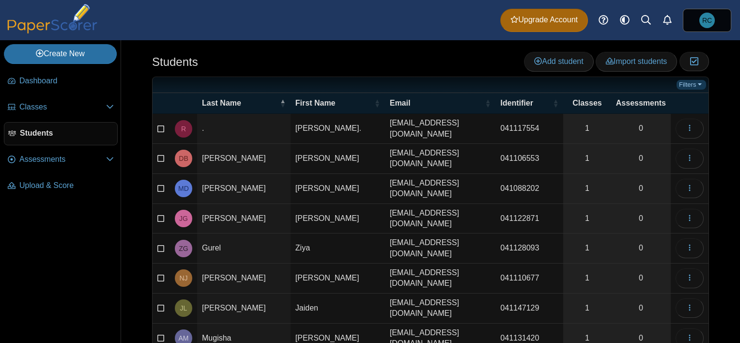
click at [687, 86] on link "Filters" at bounding box center [692, 85] width 30 height 10
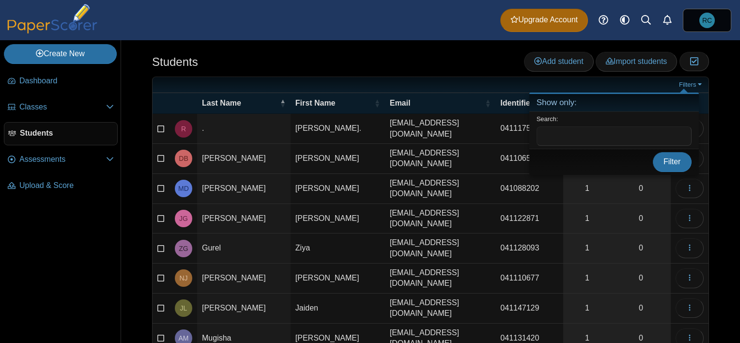
click at [446, 56] on div "Students Add student Import students Moderation 0" at bounding box center [430, 63] width 557 height 22
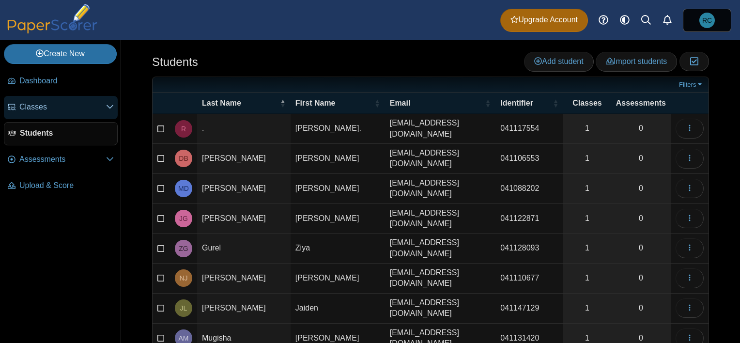
click at [39, 105] on span "Classes" at bounding box center [62, 107] width 87 height 11
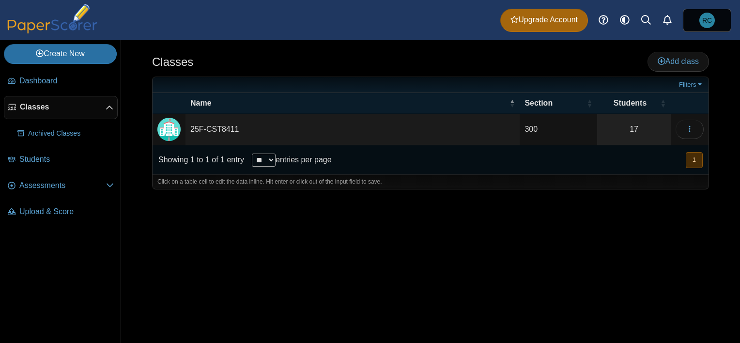
click at [215, 131] on td "25F-CST8411" at bounding box center [352, 129] width 334 height 31
click at [195, 127] on input "**********" at bounding box center [352, 129] width 324 height 19
type input "**********"
click at [313, 235] on div "Classes Add class Filters 300" at bounding box center [430, 191] width 619 height 303
click at [691, 132] on icon "button" at bounding box center [690, 129] width 8 height 8
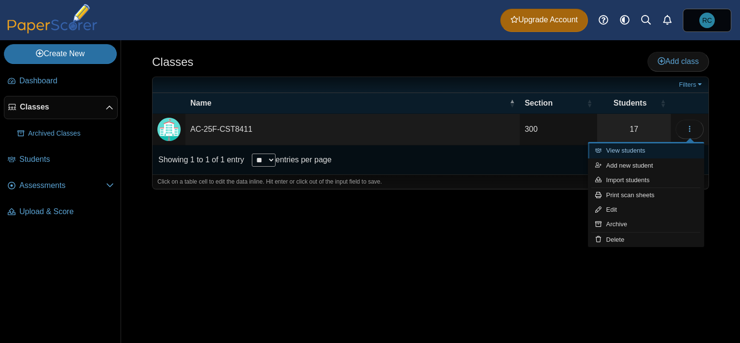
click at [644, 153] on link "View students" at bounding box center [646, 150] width 116 height 15
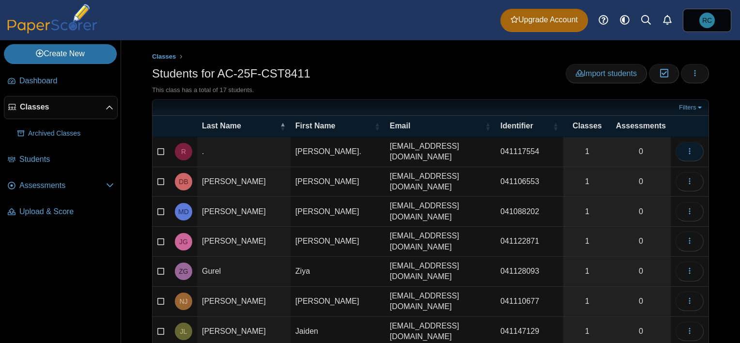
click at [686, 147] on button "button" at bounding box center [690, 151] width 28 height 19
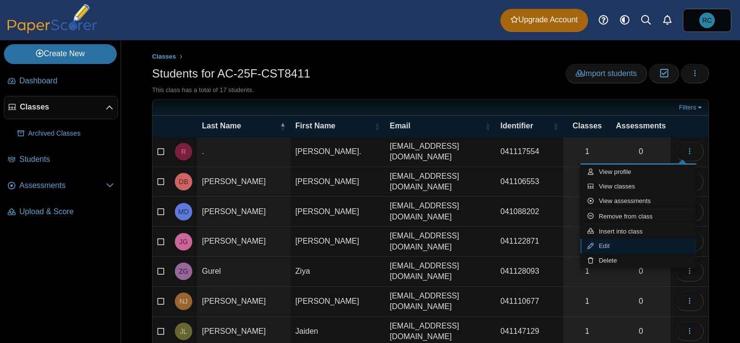
click at [609, 245] on link "Edit" at bounding box center [638, 246] width 116 height 15
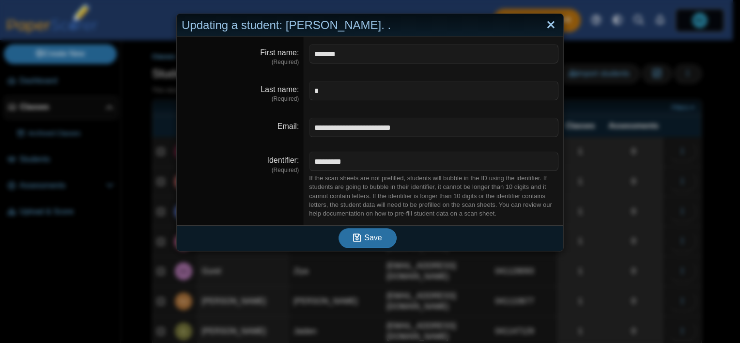
click at [549, 25] on link "Close" at bounding box center [550, 25] width 15 height 16
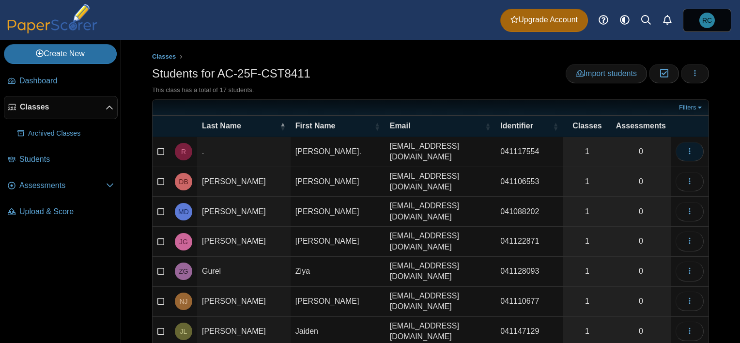
click at [676, 151] on button "button" at bounding box center [690, 151] width 28 height 19
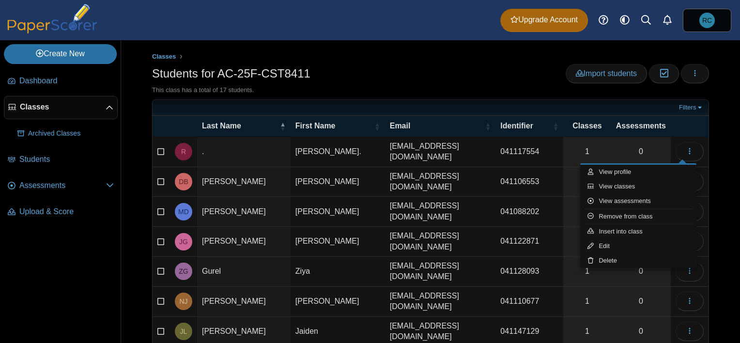
click at [712, 142] on div "Classes Students for AC-25F-CST8411 Import students Moderation 0 Loading…" at bounding box center [430, 191] width 619 height 303
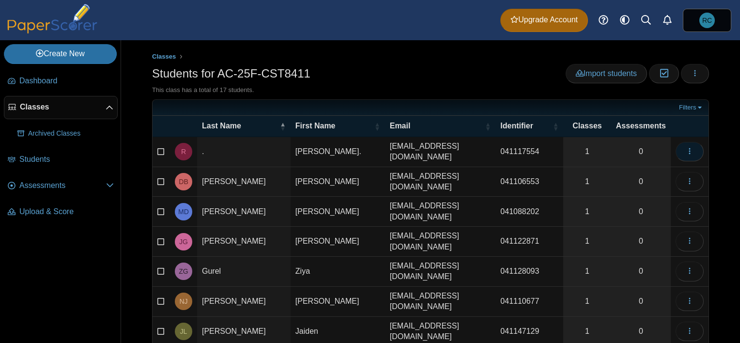
click at [686, 151] on icon "button" at bounding box center [690, 151] width 8 height 8
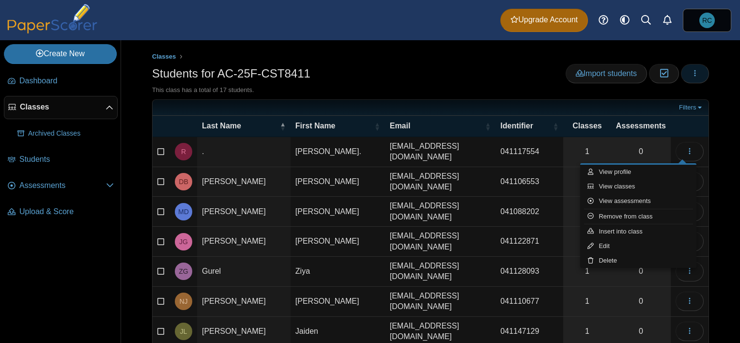
click at [691, 73] on icon "button" at bounding box center [695, 73] width 8 height 8
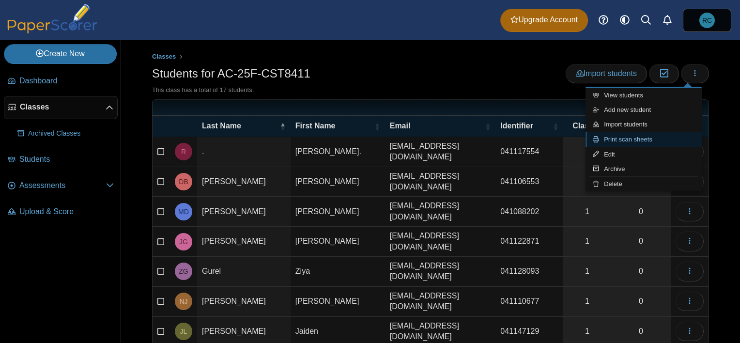
click at [645, 139] on link "Print scan sheets" at bounding box center [643, 139] width 116 height 15
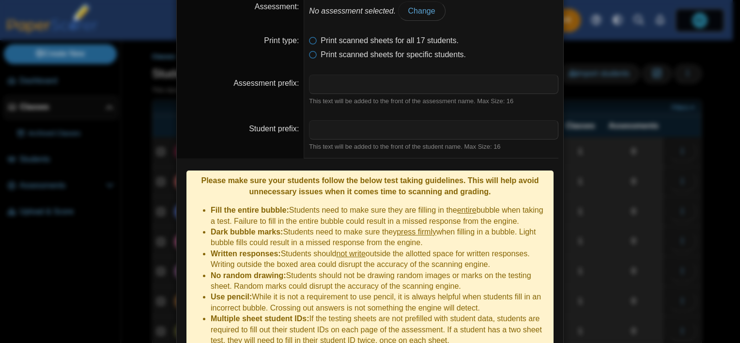
scroll to position [85, 0]
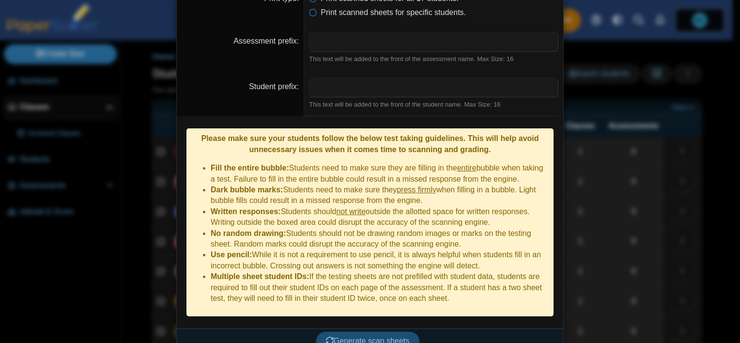
click at [402, 337] on span "Generate scan sheets" at bounding box center [368, 341] width 84 height 8
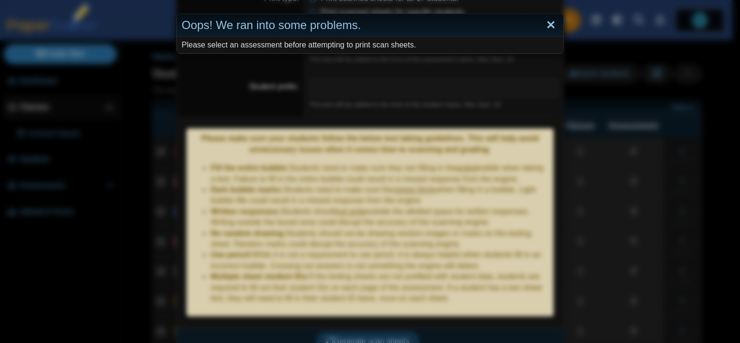
click at [544, 27] on link "Close" at bounding box center [550, 25] width 15 height 16
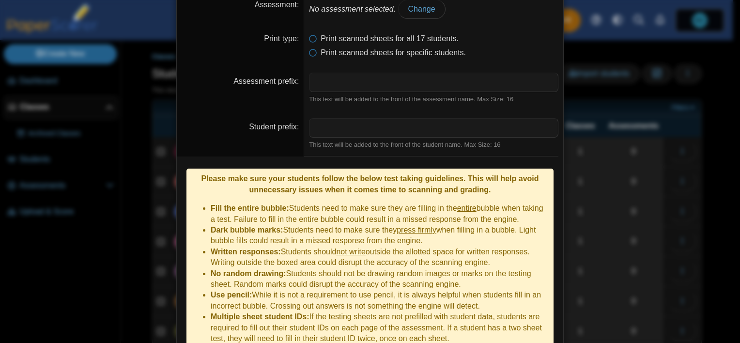
scroll to position [0, 0]
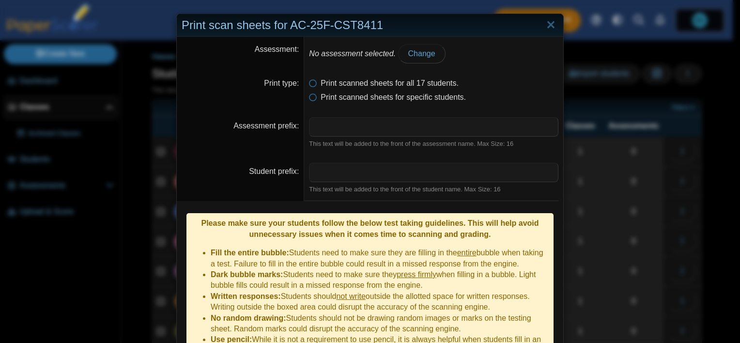
click at [355, 55] on em "No assessment selected." at bounding box center [352, 53] width 87 height 8
click at [322, 125] on input "Assessment prefix" at bounding box center [433, 126] width 249 height 19
click at [416, 57] on span "Change" at bounding box center [421, 53] width 27 height 8
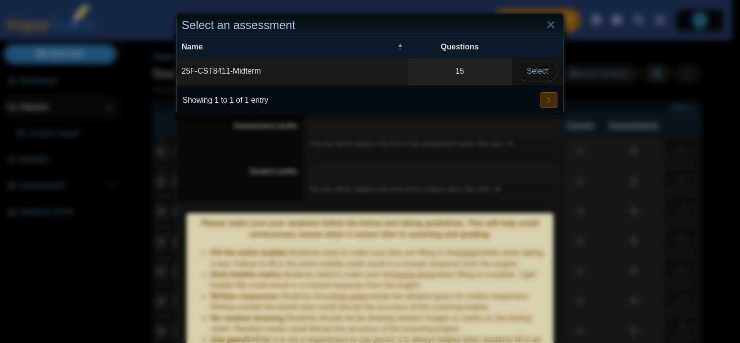
click at [244, 70] on td "25F-CST8411-Midterm" at bounding box center [292, 72] width 231 height 28
click at [527, 67] on span "Select" at bounding box center [537, 71] width 21 height 8
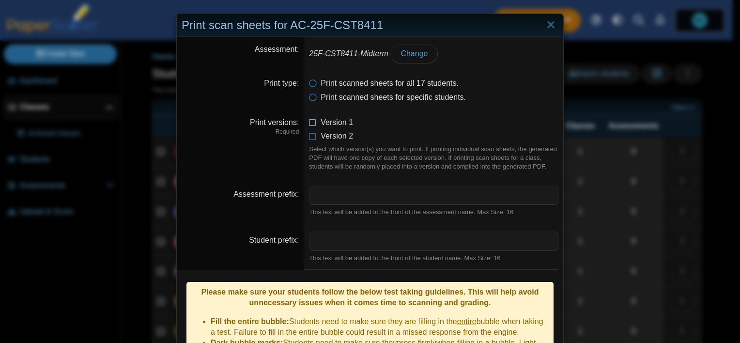
click at [309, 124] on icon at bounding box center [313, 120] width 8 height 7
click at [310, 137] on icon at bounding box center [313, 134] width 8 height 7
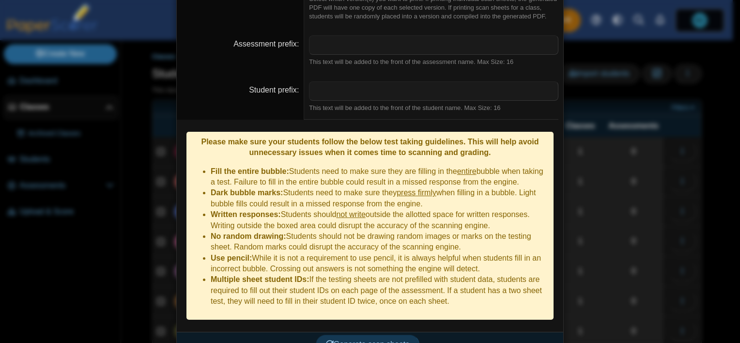
scroll to position [153, 0]
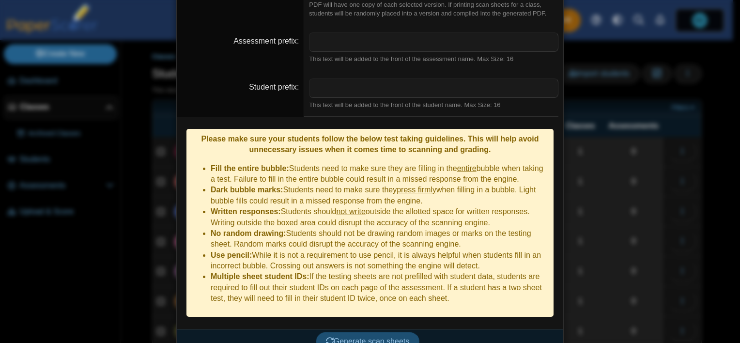
click at [405, 337] on span "Generate scan sheets" at bounding box center [368, 341] width 84 height 8
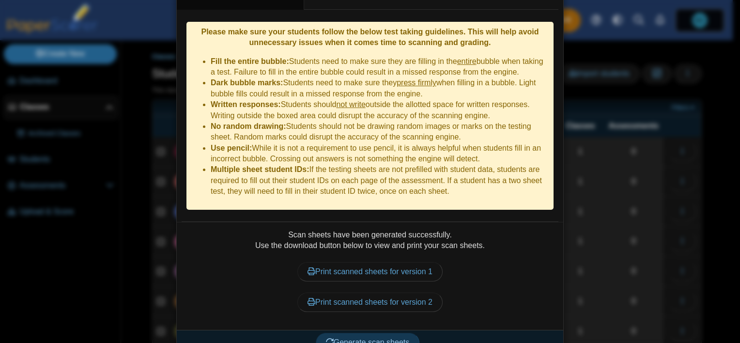
scroll to position [261, 0]
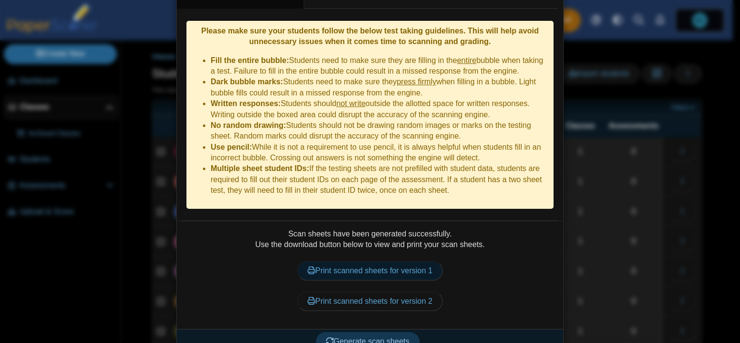
click at [367, 261] on link "Print scanned sheets for version 1" at bounding box center [369, 270] width 145 height 19
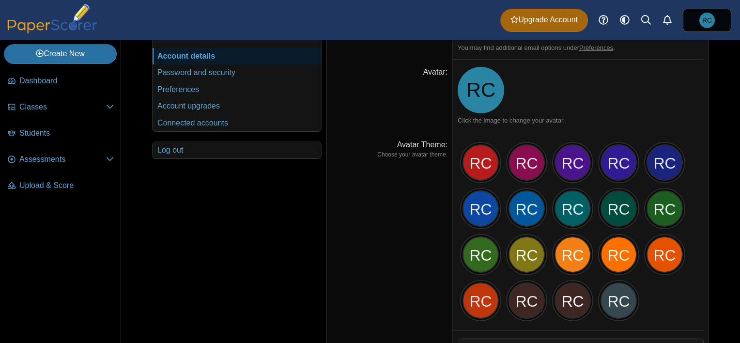
scroll to position [97, 0]
click at [488, 165] on div "RC" at bounding box center [480, 162] width 36 height 36
click at [482, 97] on span "RC" at bounding box center [481, 90] width 30 height 20
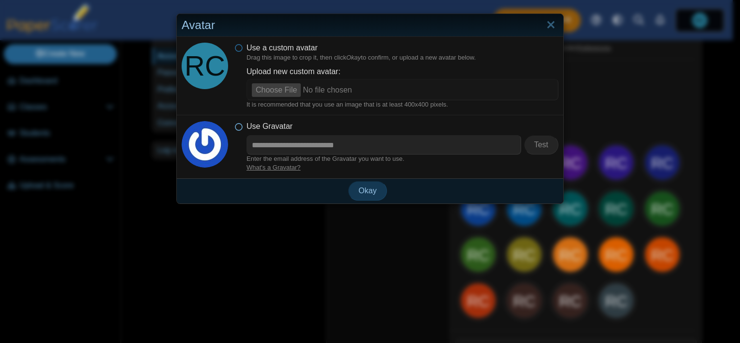
click at [238, 126] on icon at bounding box center [239, 124] width 8 height 7
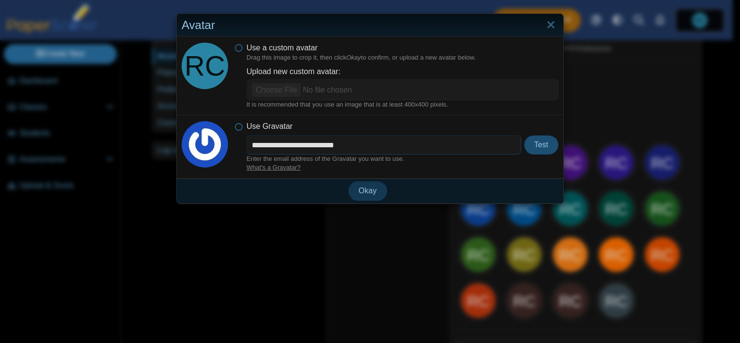
click at [536, 144] on span "Test" at bounding box center [541, 144] width 14 height 8
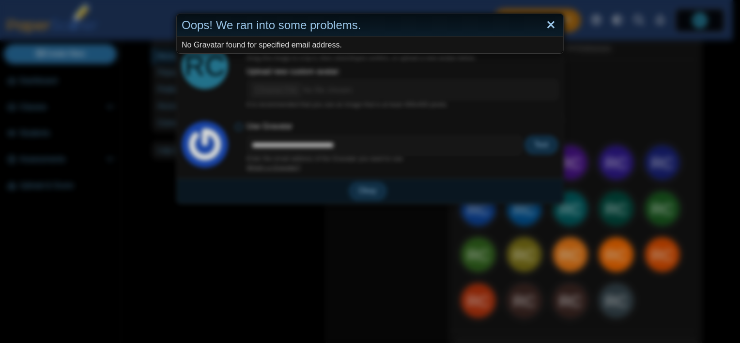
click at [551, 23] on link "Close" at bounding box center [550, 25] width 15 height 16
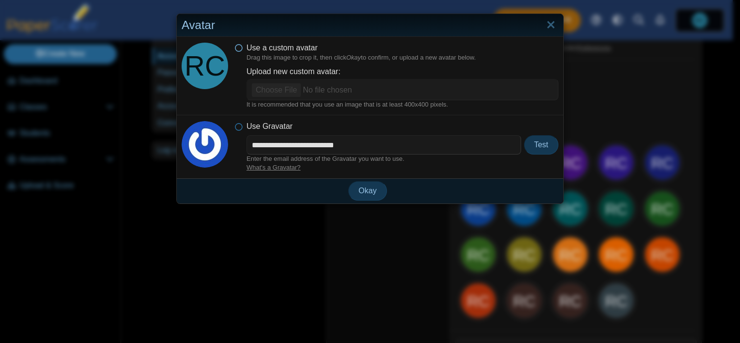
click at [238, 46] on icon at bounding box center [239, 46] width 8 height 7
click at [549, 25] on link "Close" at bounding box center [550, 25] width 15 height 16
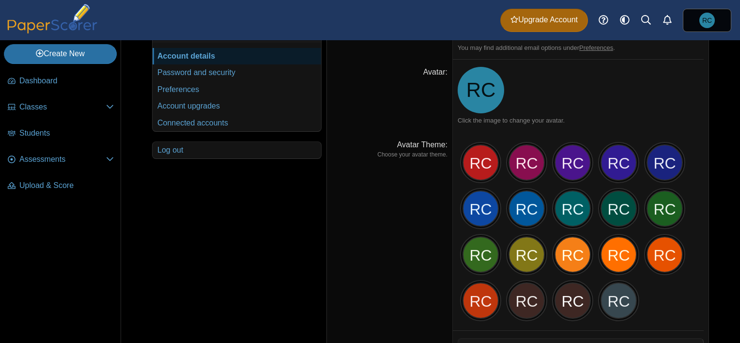
scroll to position [0, 0]
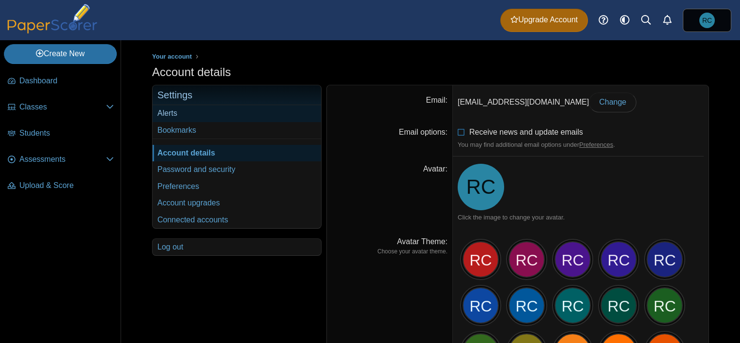
click at [164, 114] on link "Alerts" at bounding box center [237, 113] width 169 height 16
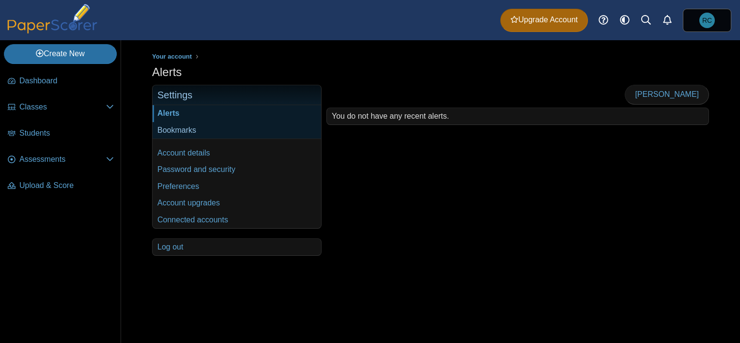
click at [166, 128] on link "Bookmarks" at bounding box center [237, 130] width 169 height 16
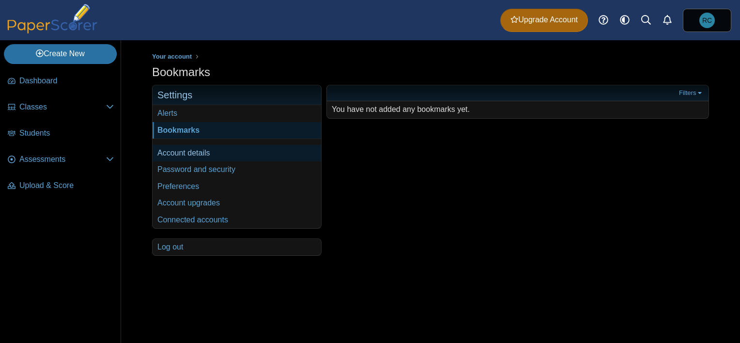
click at [172, 152] on link "Account details" at bounding box center [237, 153] width 169 height 16
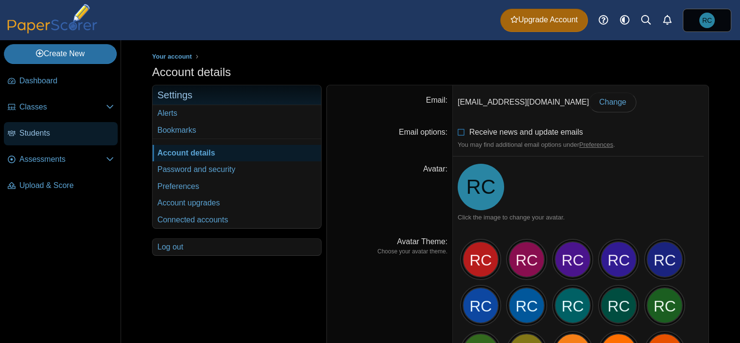
click at [39, 133] on span "Students" at bounding box center [66, 133] width 94 height 11
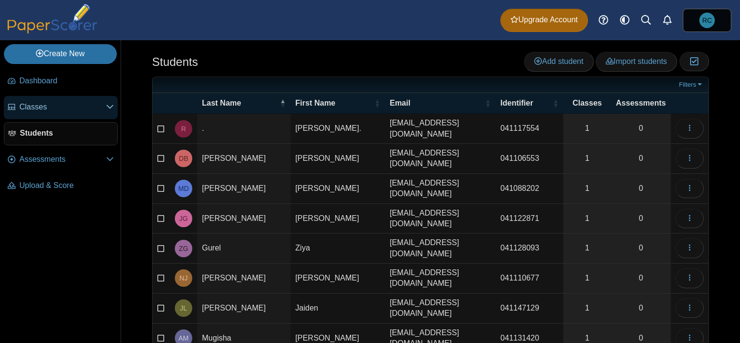
click at [36, 111] on span "Classes" at bounding box center [62, 107] width 87 height 11
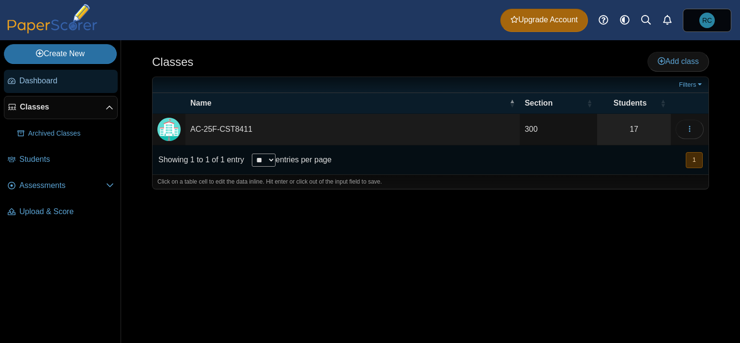
click at [37, 74] on link "Dashboard" at bounding box center [61, 81] width 114 height 23
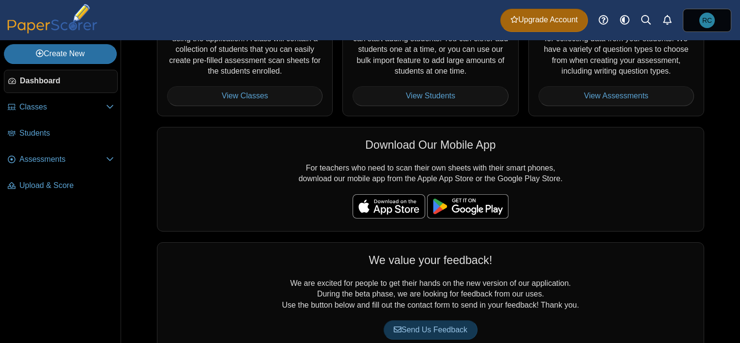
scroll to position [194, 0]
click at [613, 94] on link "View Assessments" at bounding box center [615, 95] width 155 height 19
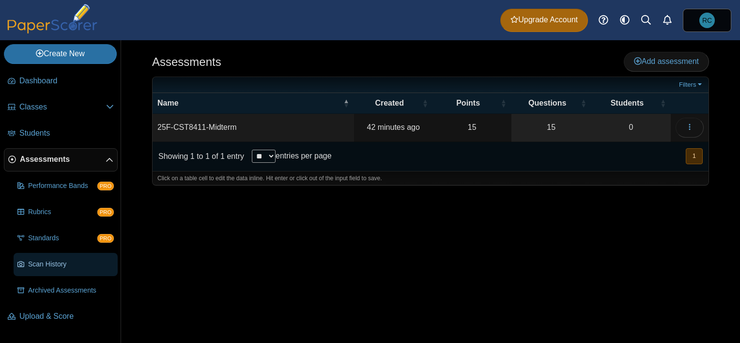
click at [53, 266] on span "Scan History" at bounding box center [71, 265] width 86 height 10
